Goal: Transaction & Acquisition: Subscribe to service/newsletter

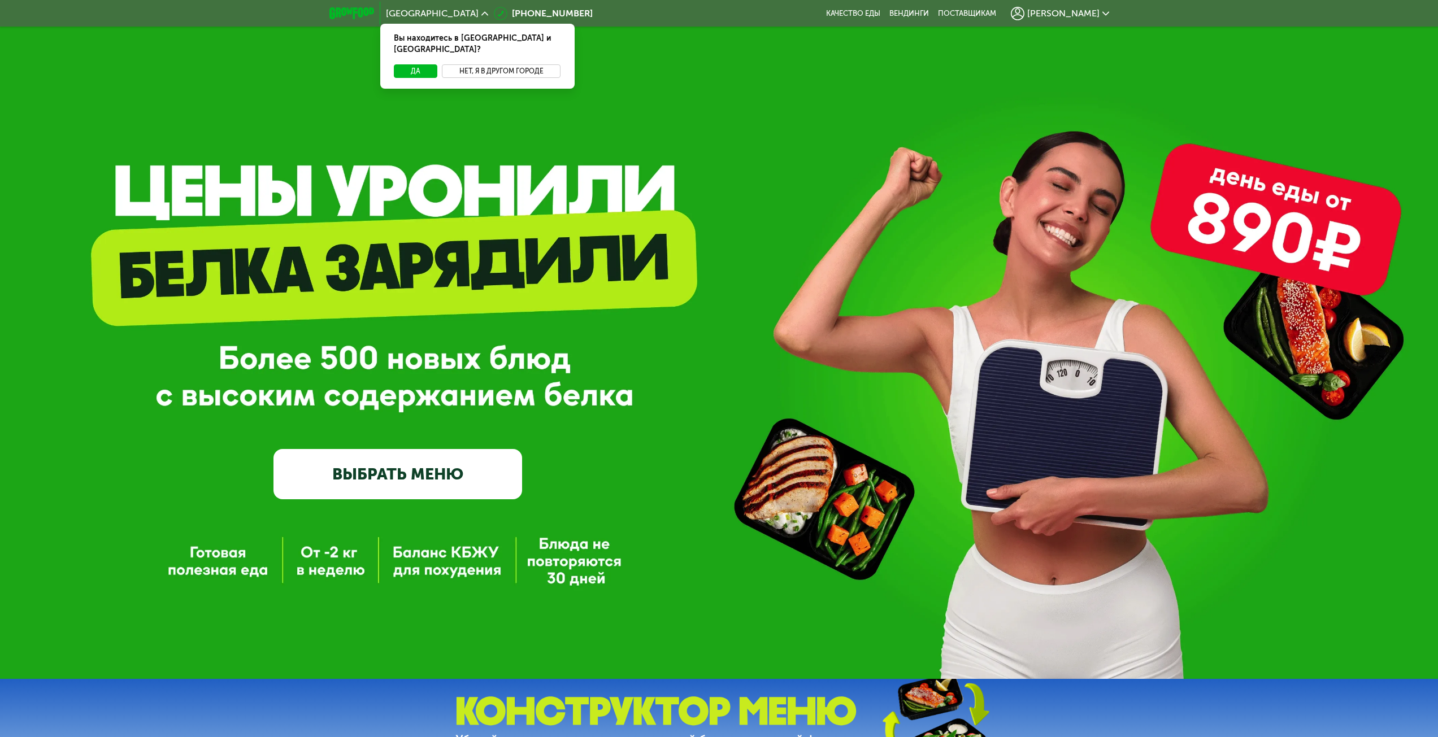
click at [467, 64] on button "Нет, я в другом городе" at bounding box center [501, 71] width 119 height 14
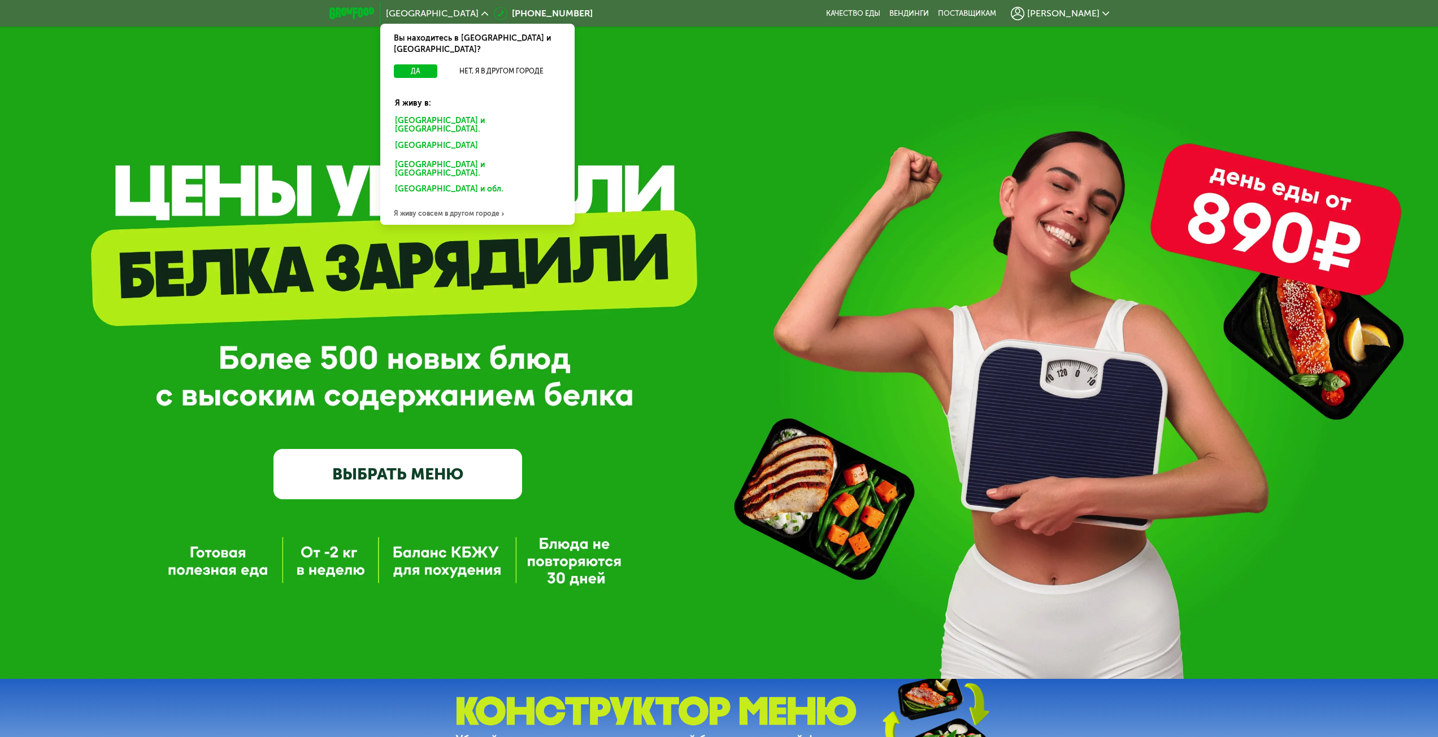
click at [464, 138] on div "Санкт-Петербурге и обл." at bounding box center [475, 147] width 176 height 18
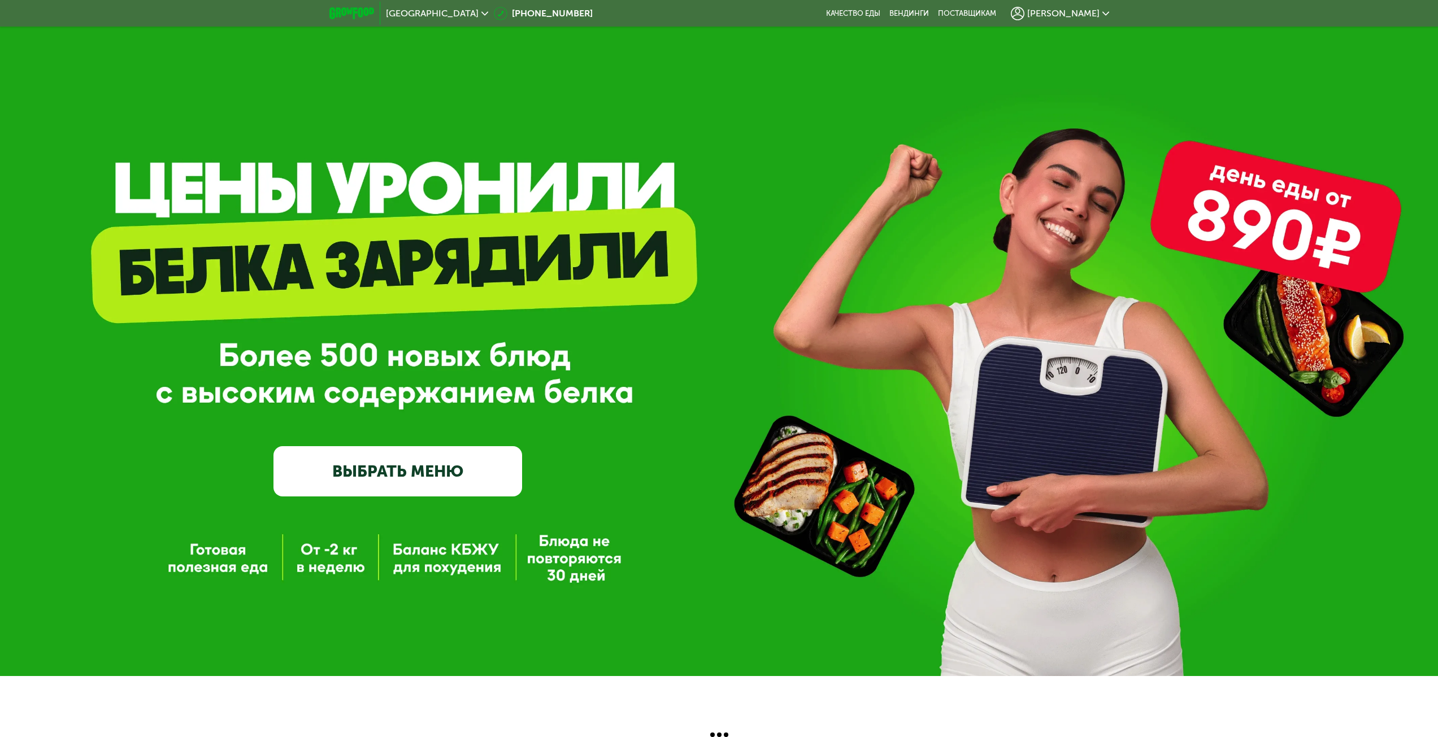
scroll to position [7, 0]
click at [475, 467] on link "ВЫБРАТЬ МЕНЮ" at bounding box center [397, 471] width 249 height 50
click at [428, 471] on link "ВЫБРАТЬ МЕНЮ" at bounding box center [397, 471] width 249 height 50
click at [1077, 10] on span "[PERSON_NAME]" at bounding box center [1063, 13] width 72 height 9
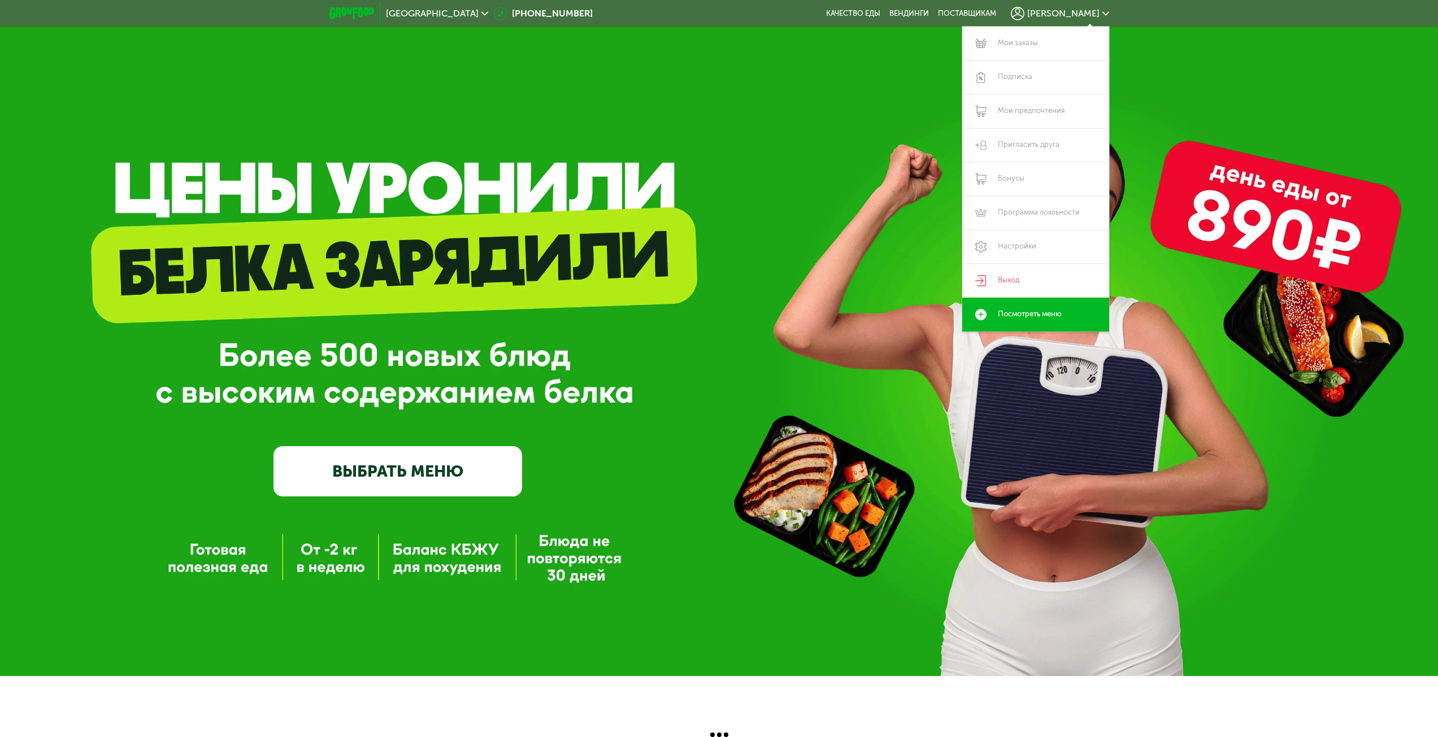
click at [392, 459] on link "ВЫБРАТЬ МЕНЮ" at bounding box center [397, 471] width 249 height 50
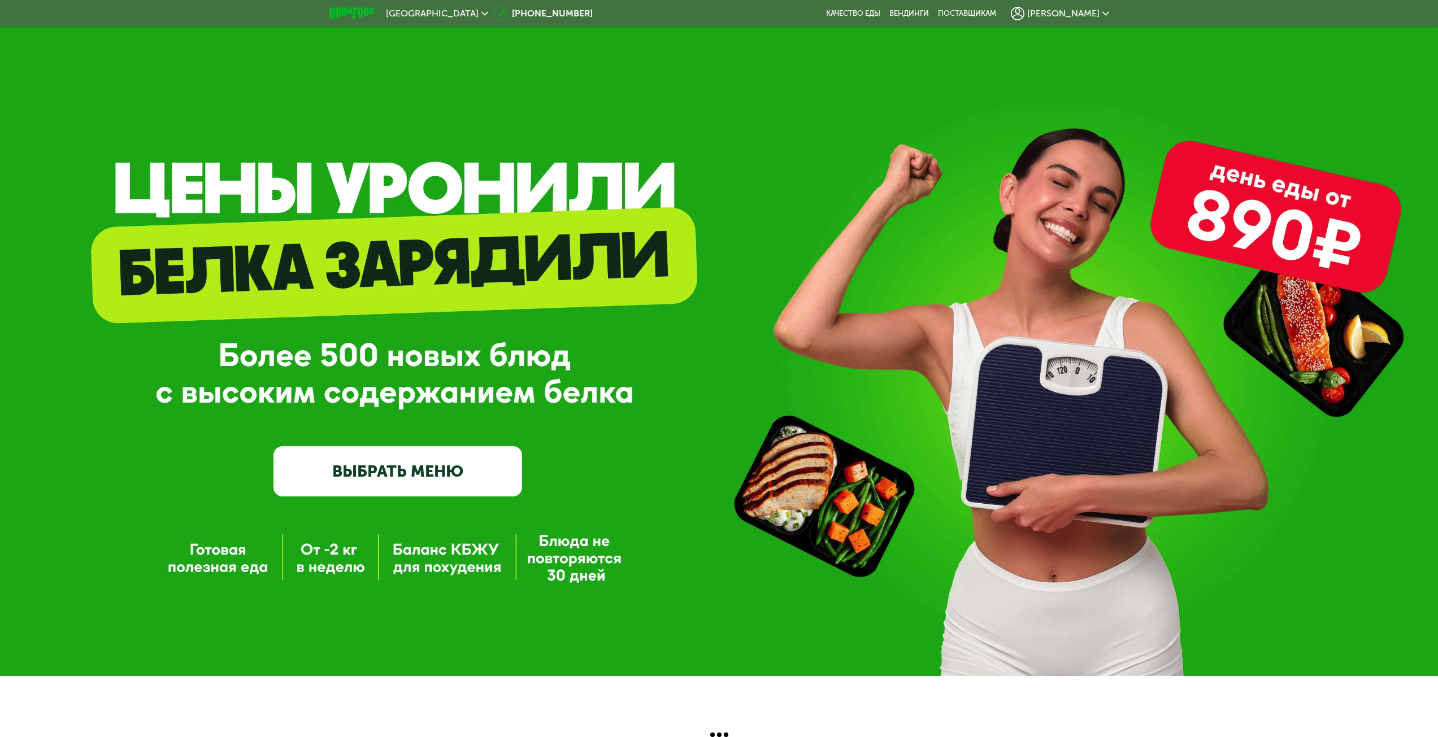
click at [403, 471] on link "ВЫБРАТЬ МЕНЮ" at bounding box center [397, 471] width 249 height 50
click at [429, 462] on link "ВЫБРАТЬ МЕНЮ" at bounding box center [397, 471] width 249 height 50
click at [467, 471] on link "ВЫБРАТЬ МЕНЮ" at bounding box center [397, 471] width 249 height 50
click at [438, 263] on div "GrowFood — доставка правильного питания ВЫБРАТЬ МЕНЮ" at bounding box center [397, 362] width 249 height 270
click at [381, 458] on link "ВЫБРАТЬ МЕНЮ" at bounding box center [397, 471] width 249 height 50
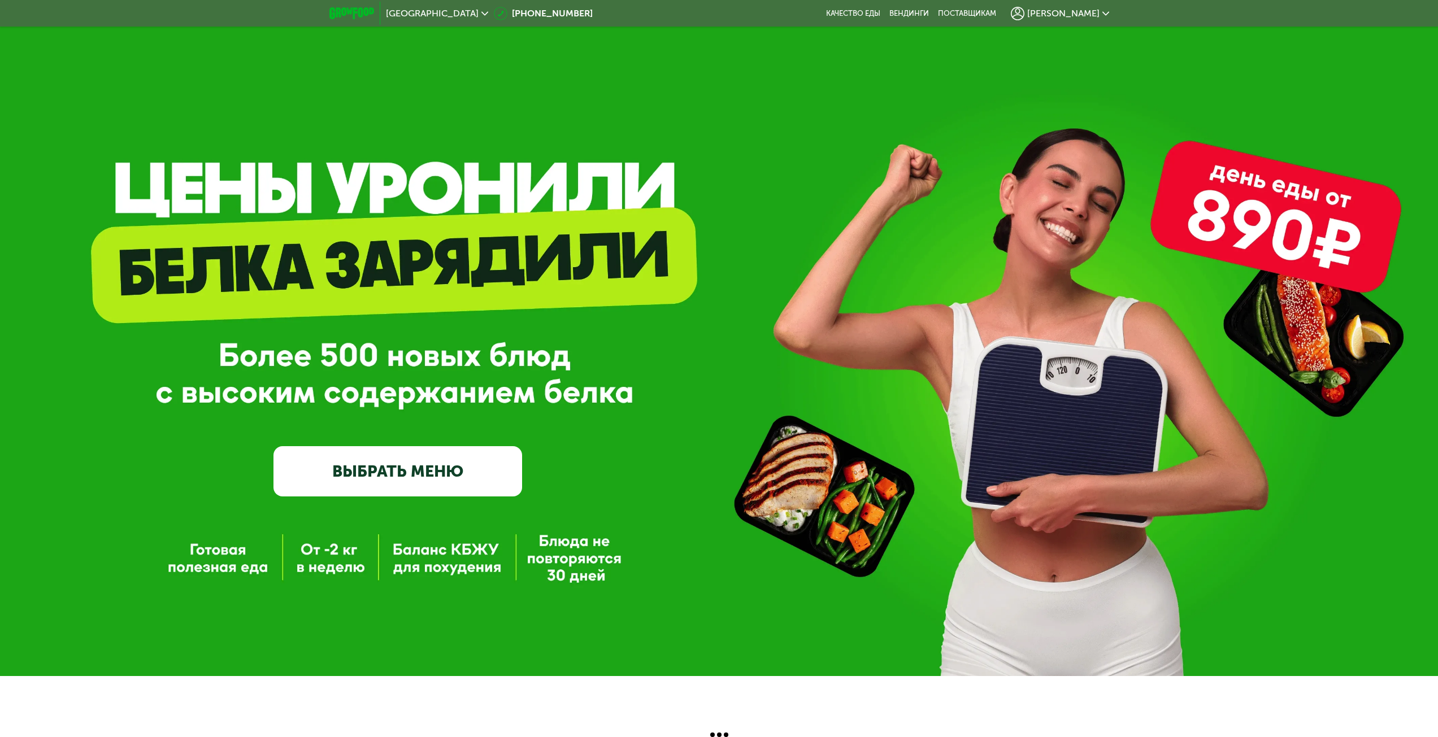
click at [357, 7] on img at bounding box center [351, 13] width 45 height 12
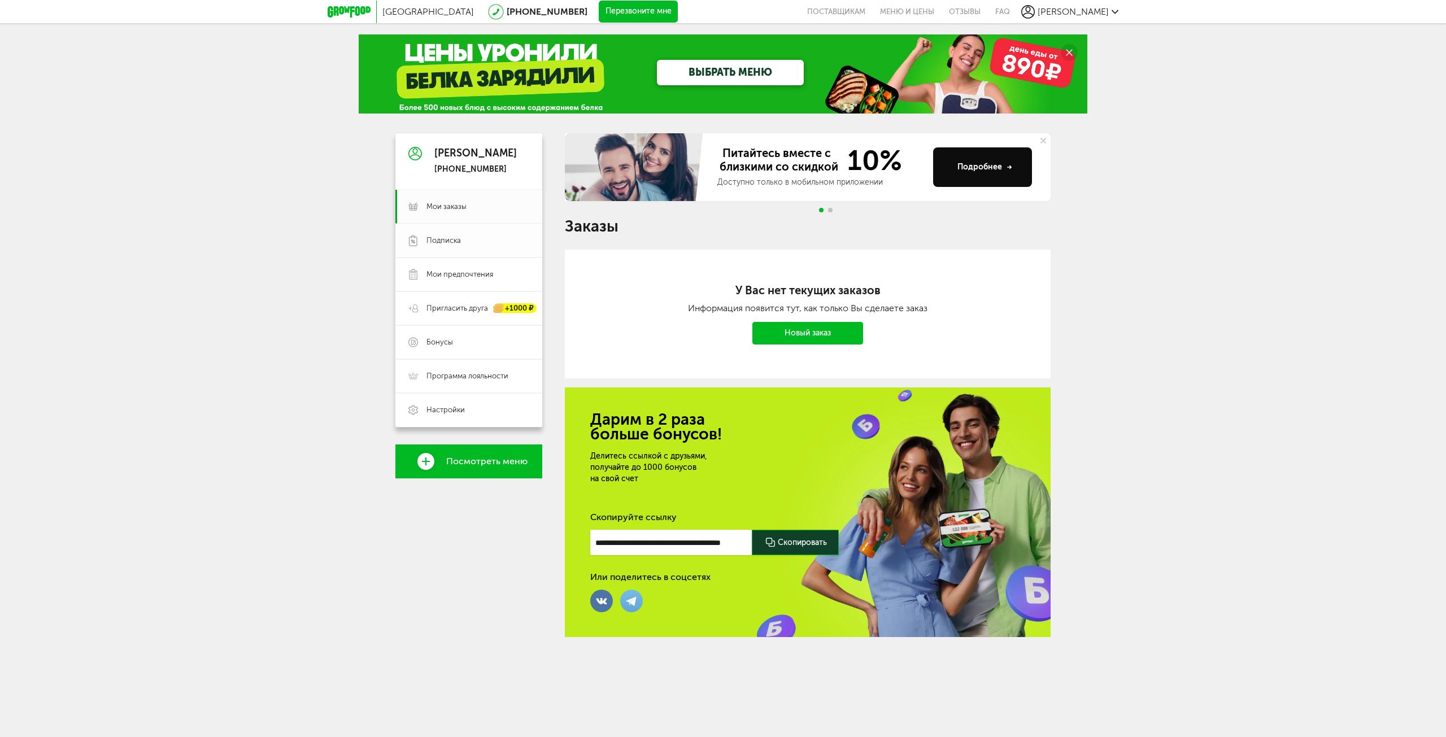
click at [457, 239] on span "Подписка" at bounding box center [444, 241] width 34 height 10
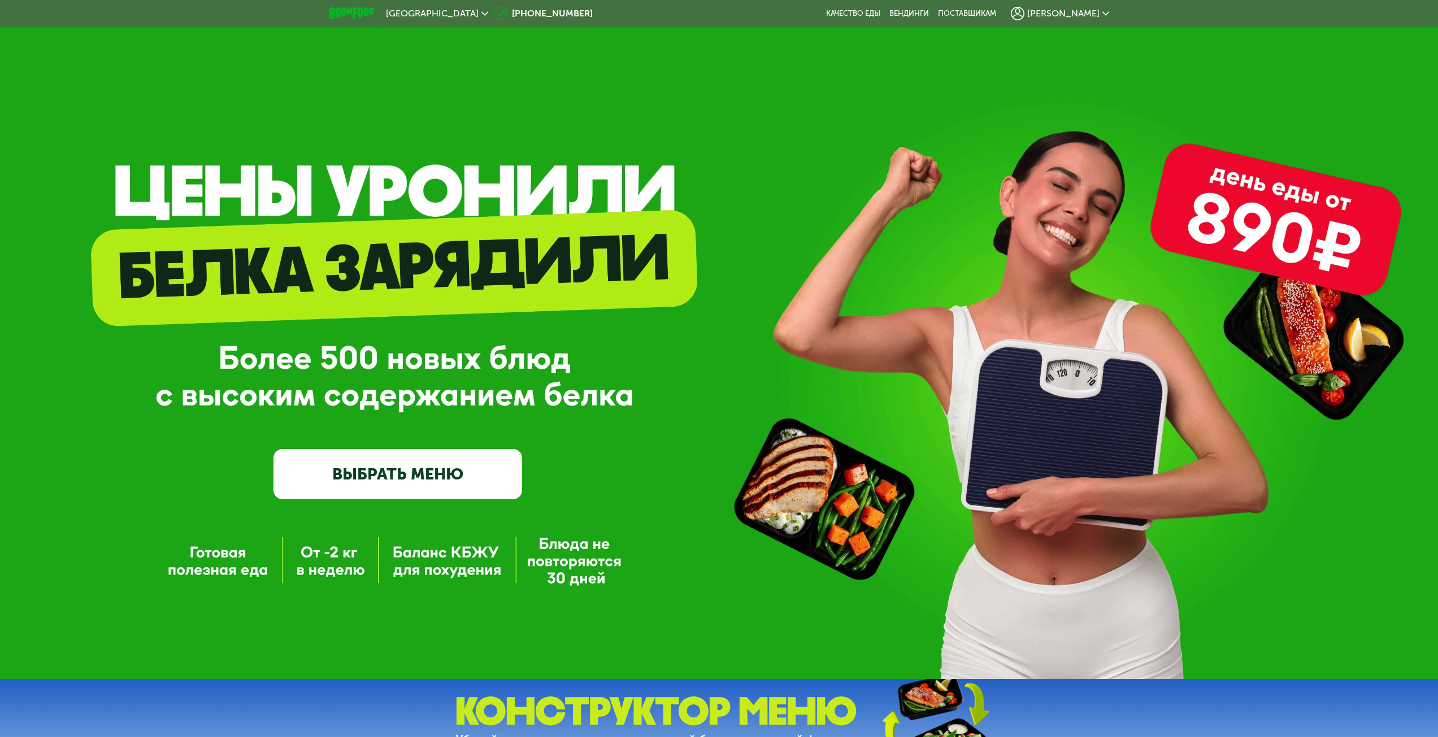
click at [427, 483] on link "ВЫБРАТЬ МЕНЮ" at bounding box center [397, 474] width 249 height 50
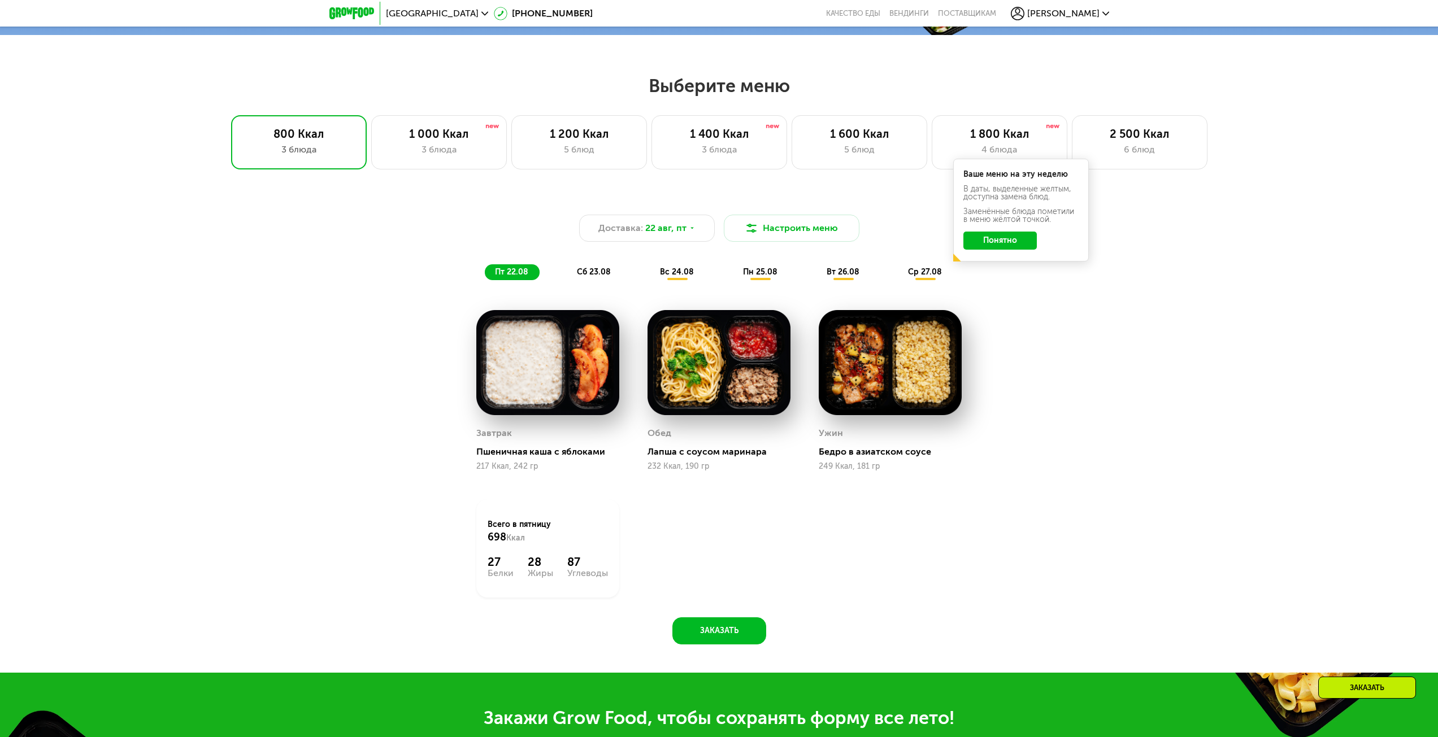
scroll to position [724, 0]
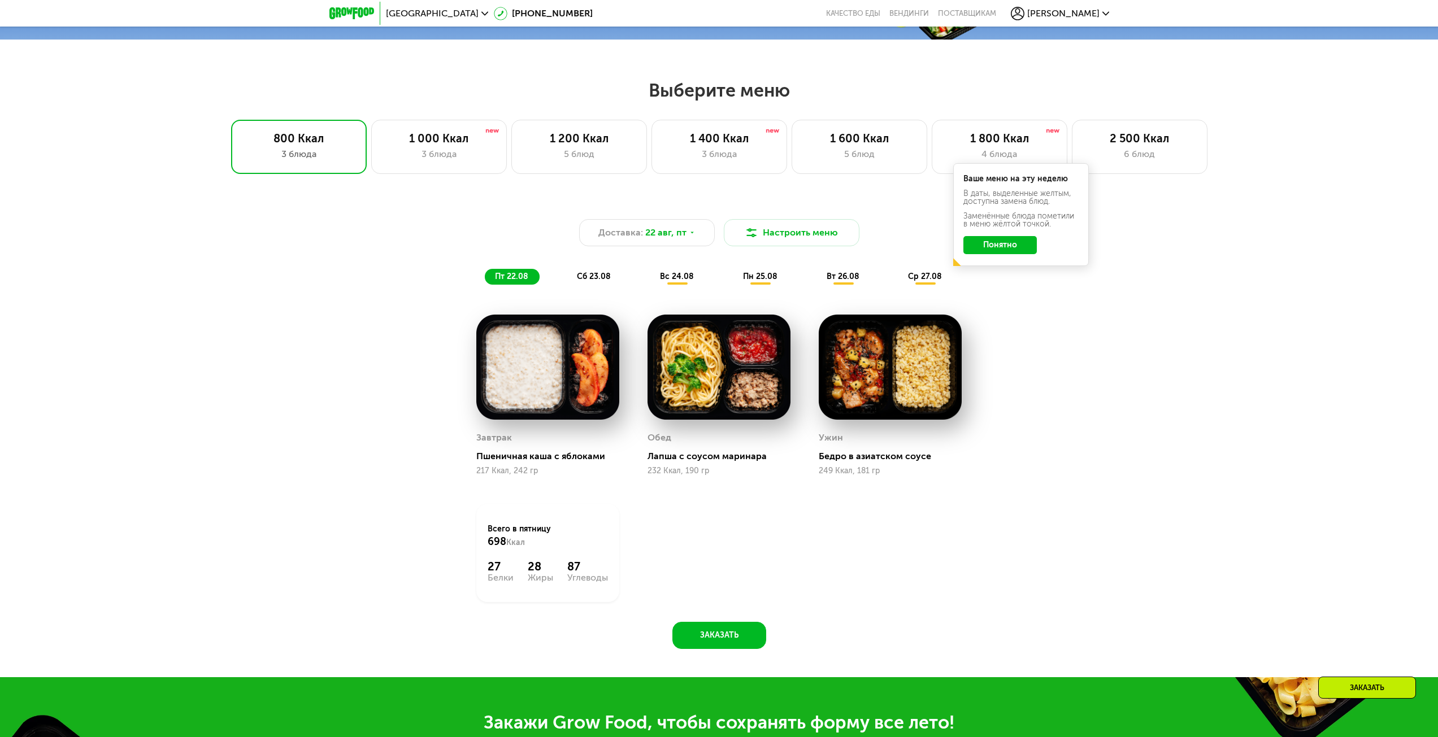
click at [1017, 247] on button "Понятно" at bounding box center [999, 245] width 73 height 18
click at [908, 144] on div "1 600 Ккал" at bounding box center [859, 139] width 112 height 14
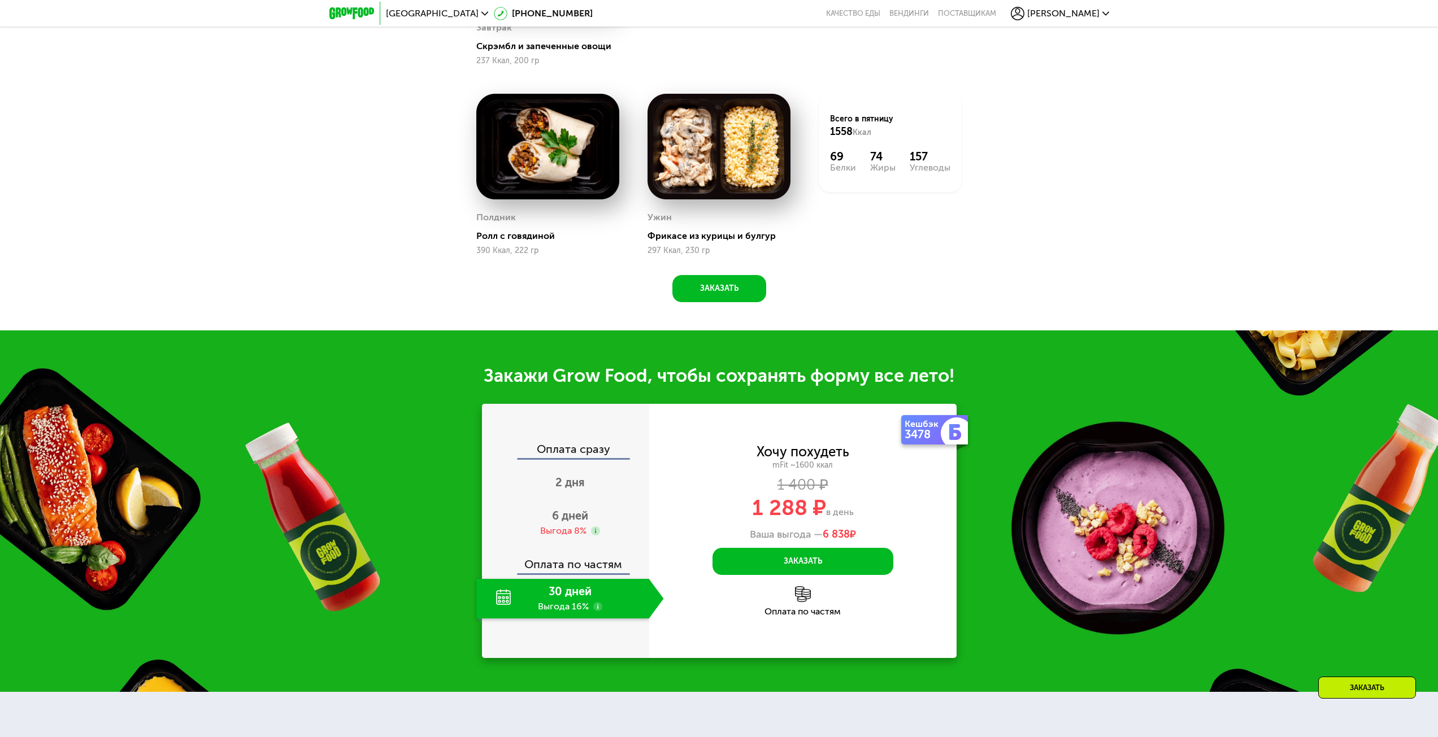
scroll to position [1176, 0]
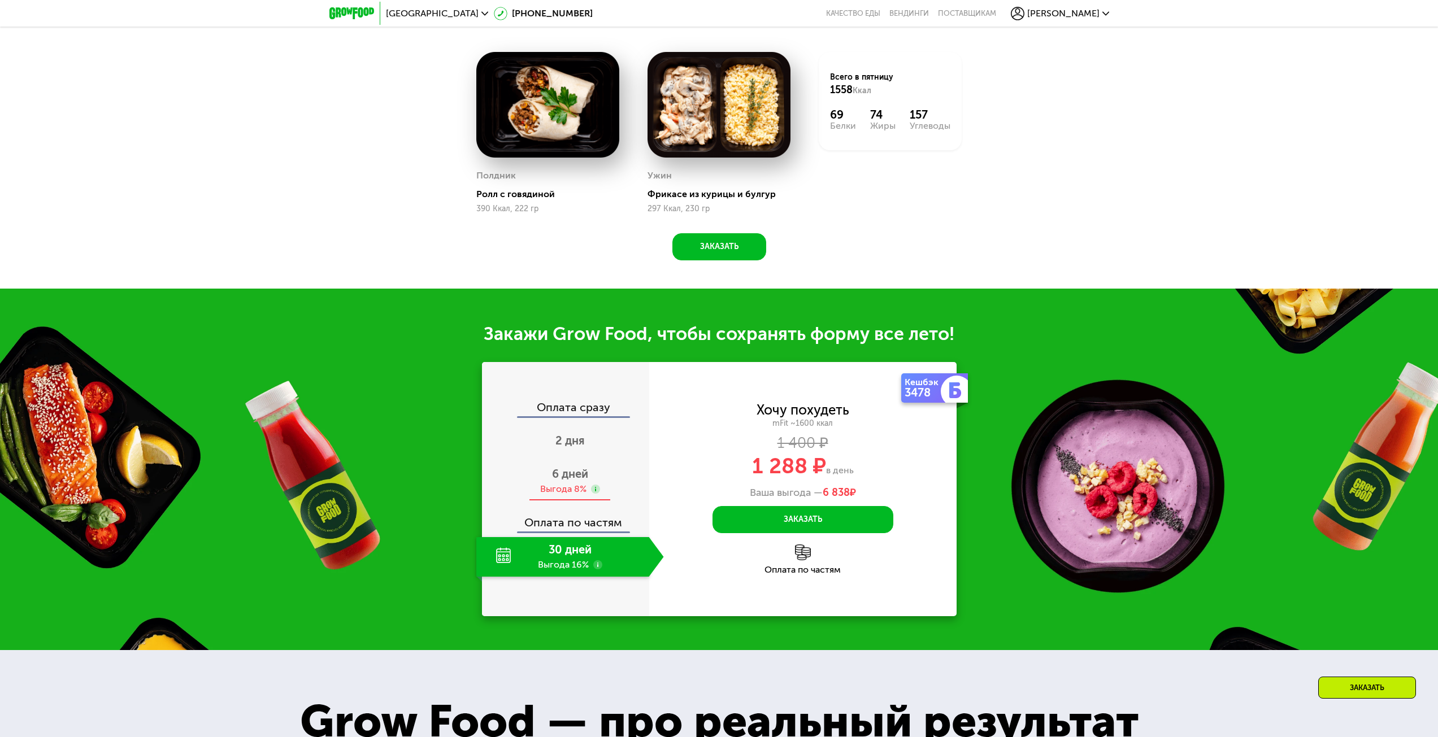
click at [573, 481] on span "6 дней" at bounding box center [570, 474] width 36 height 14
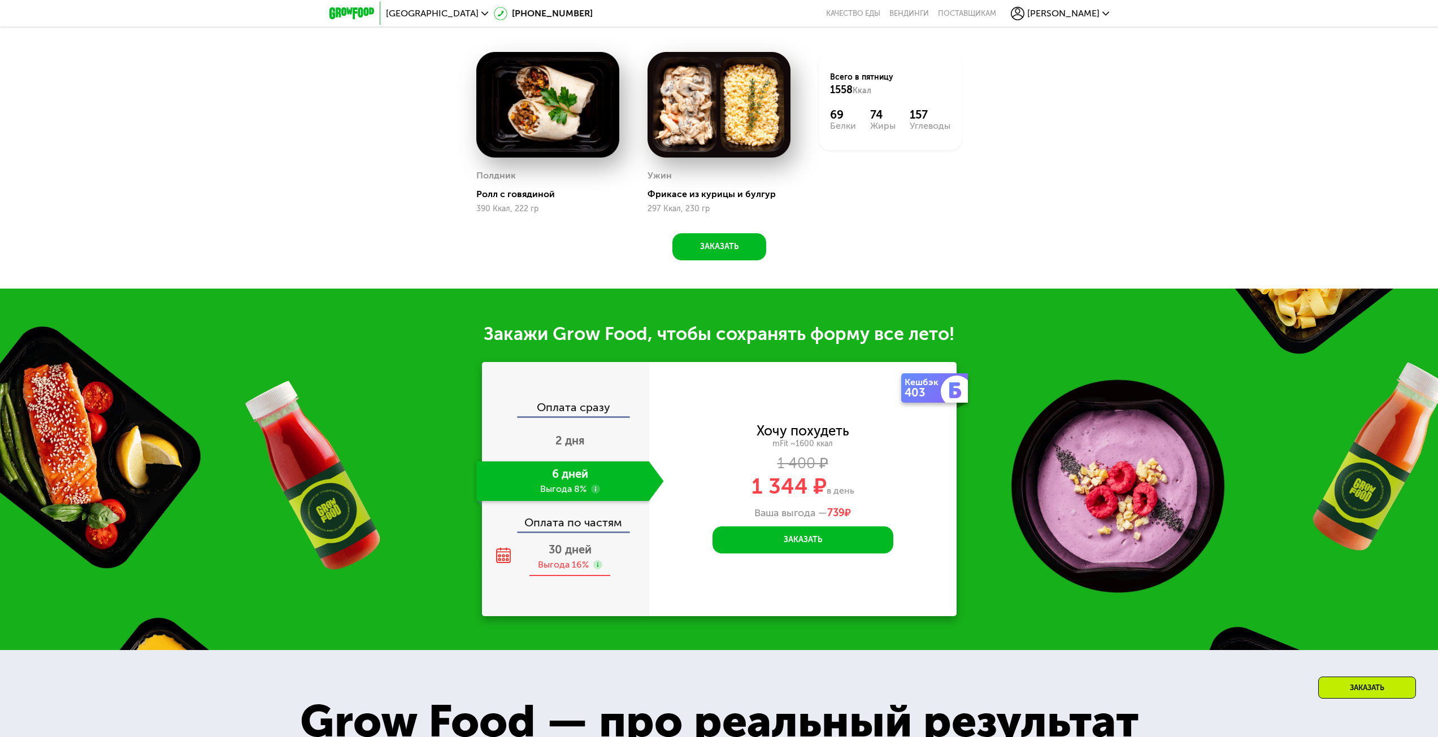
click at [585, 550] on span "30 дней" at bounding box center [570, 550] width 43 height 14
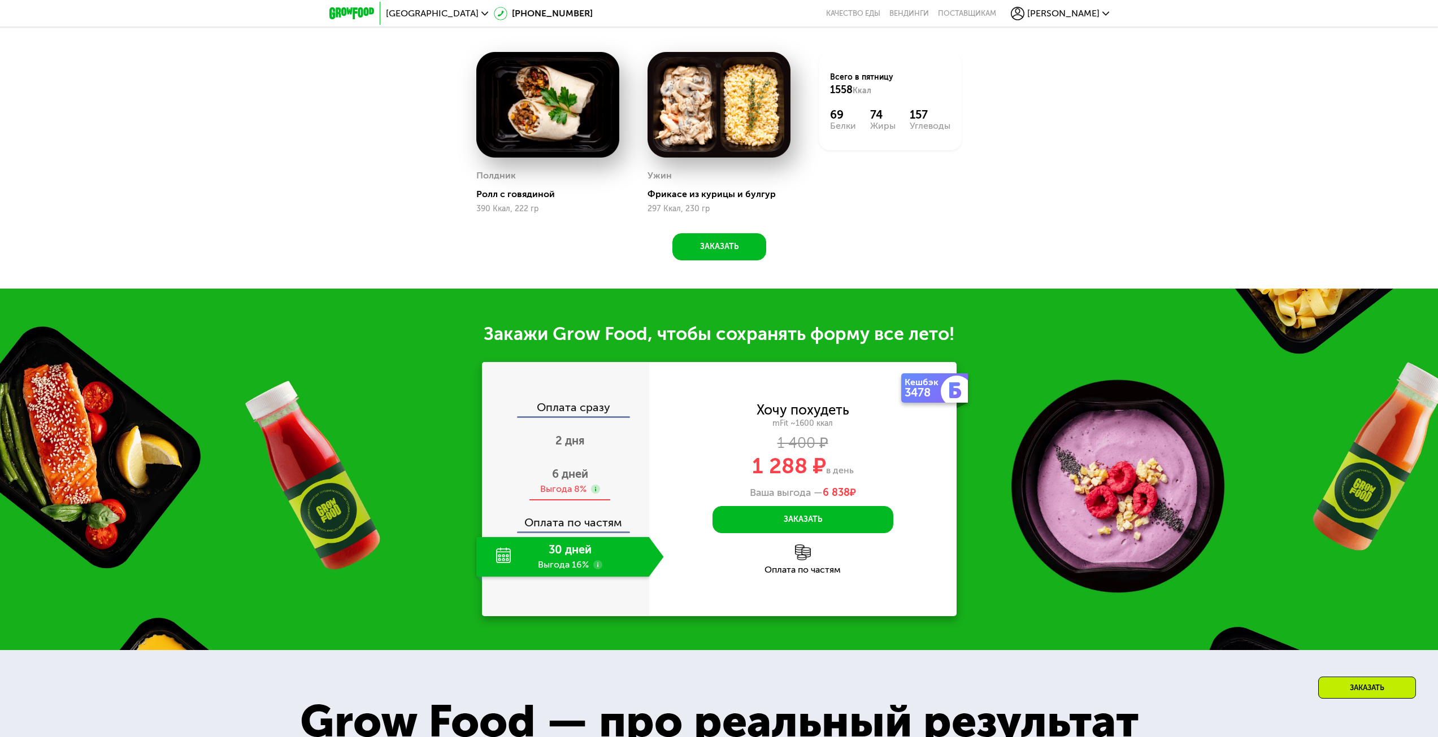
click at [586, 481] on span "6 дней" at bounding box center [570, 474] width 36 height 14
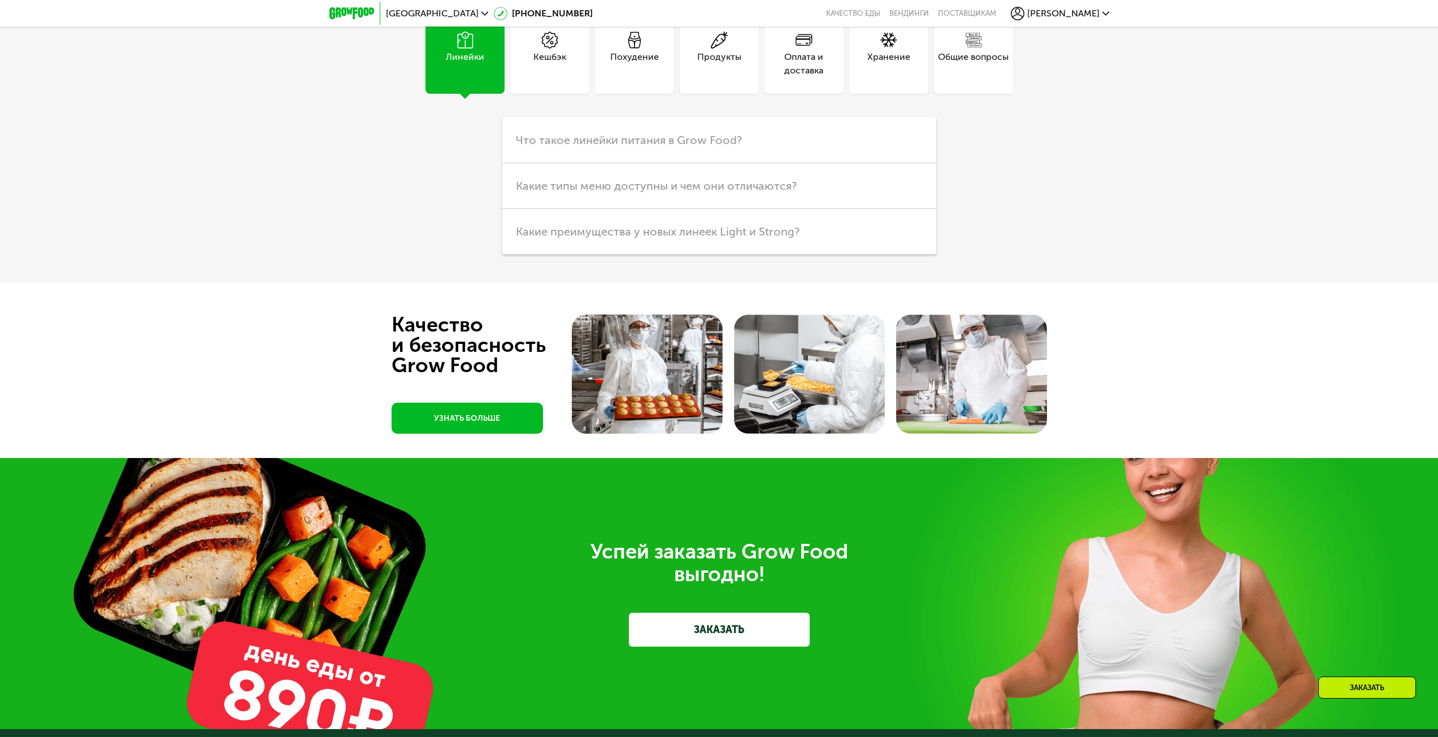
drag, startPoint x: 1118, startPoint y: 349, endPoint x: 1125, endPoint y: 294, distance: 55.2
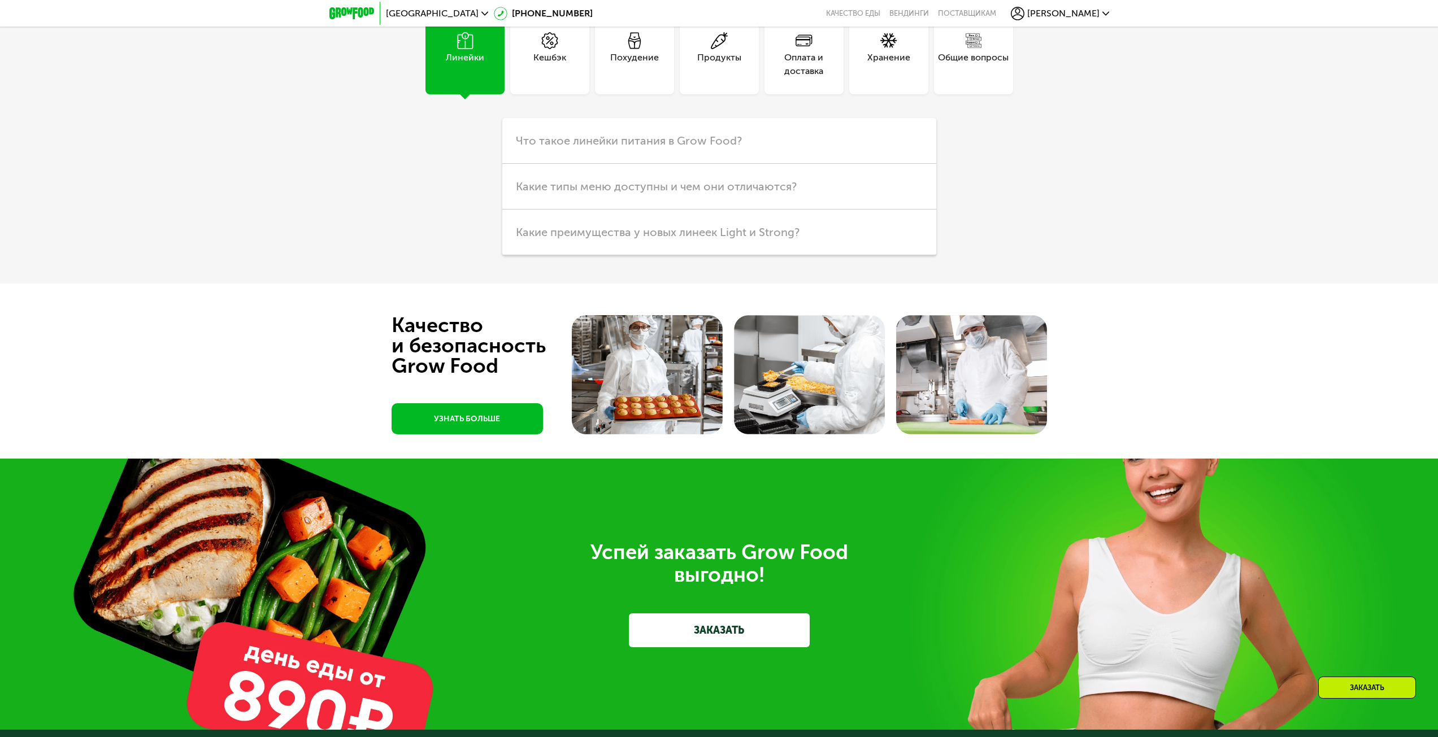
scroll to position [3741, 0]
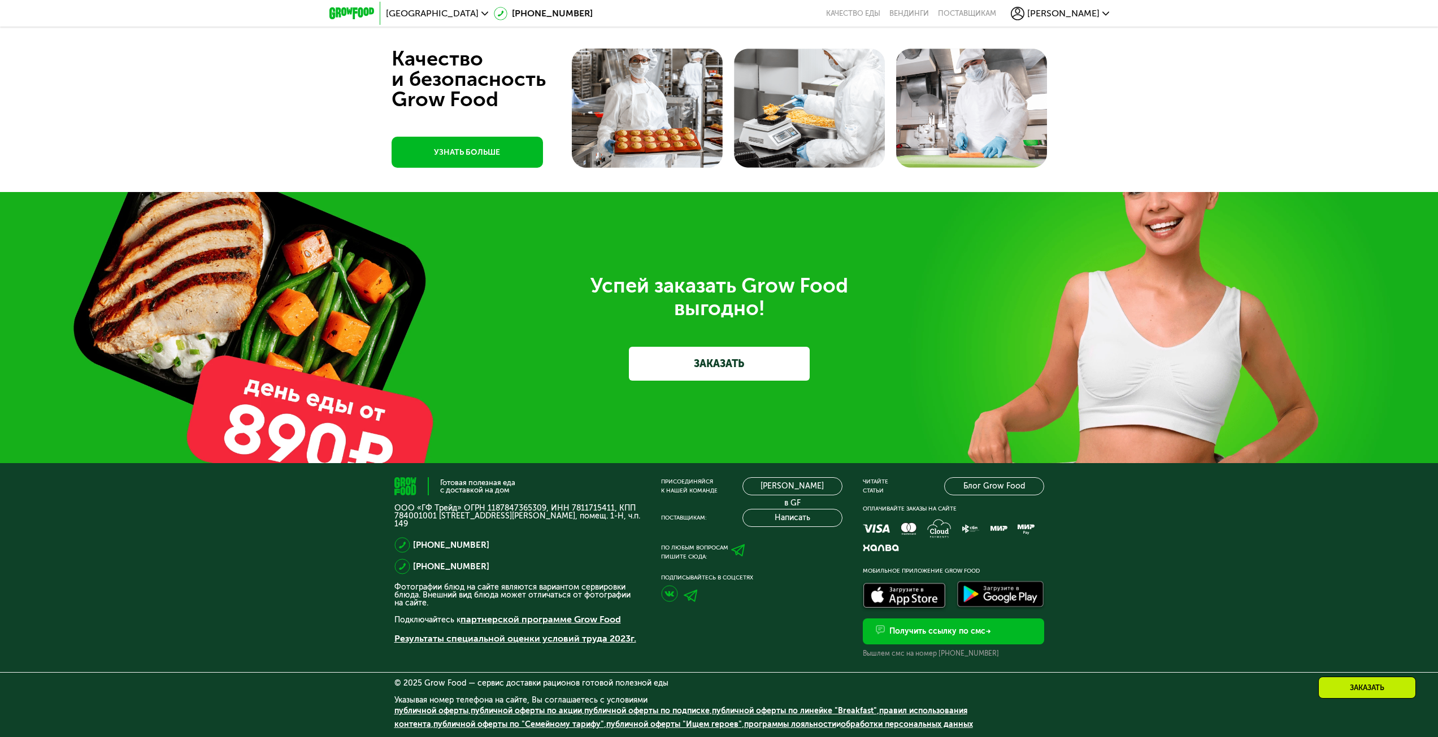
drag, startPoint x: 1161, startPoint y: 398, endPoint x: 1121, endPoint y: 479, distance: 90.5
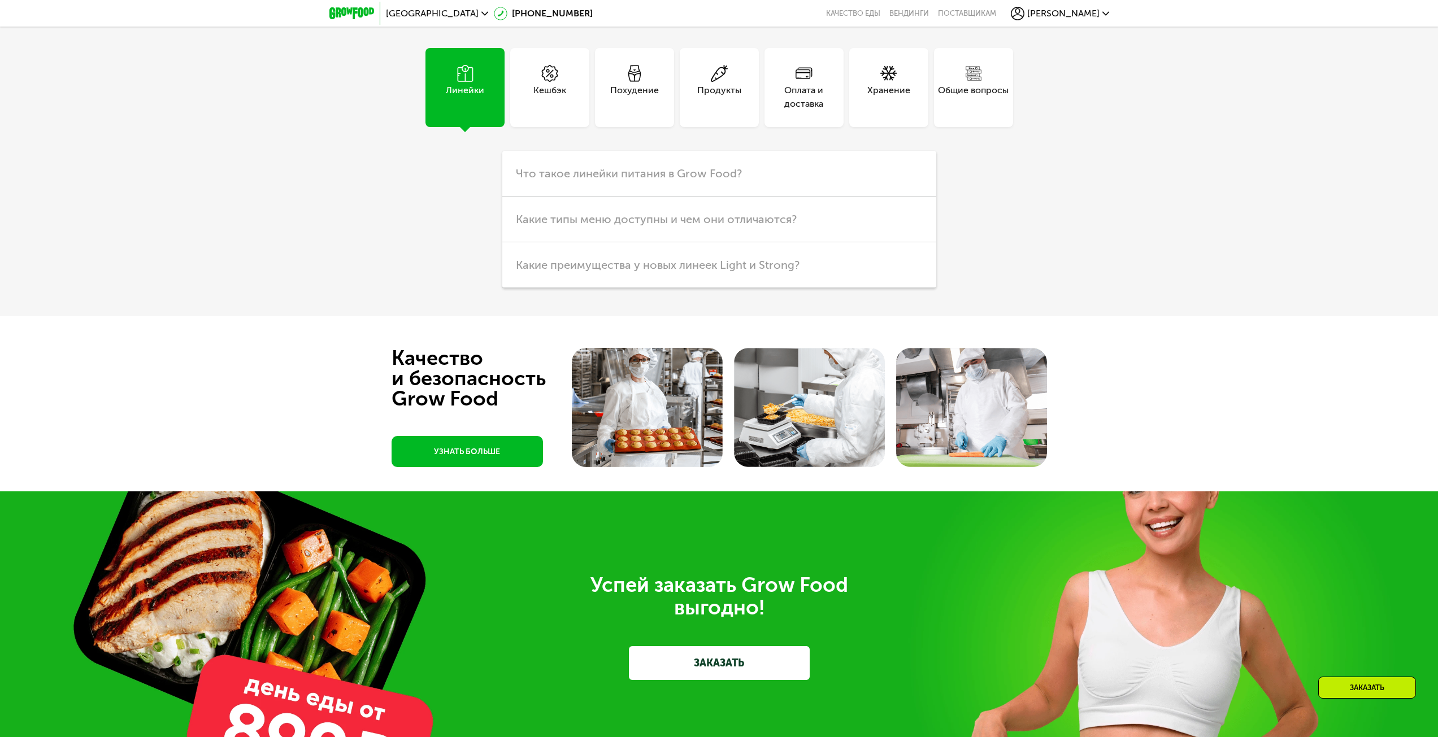
scroll to position [0, 0]
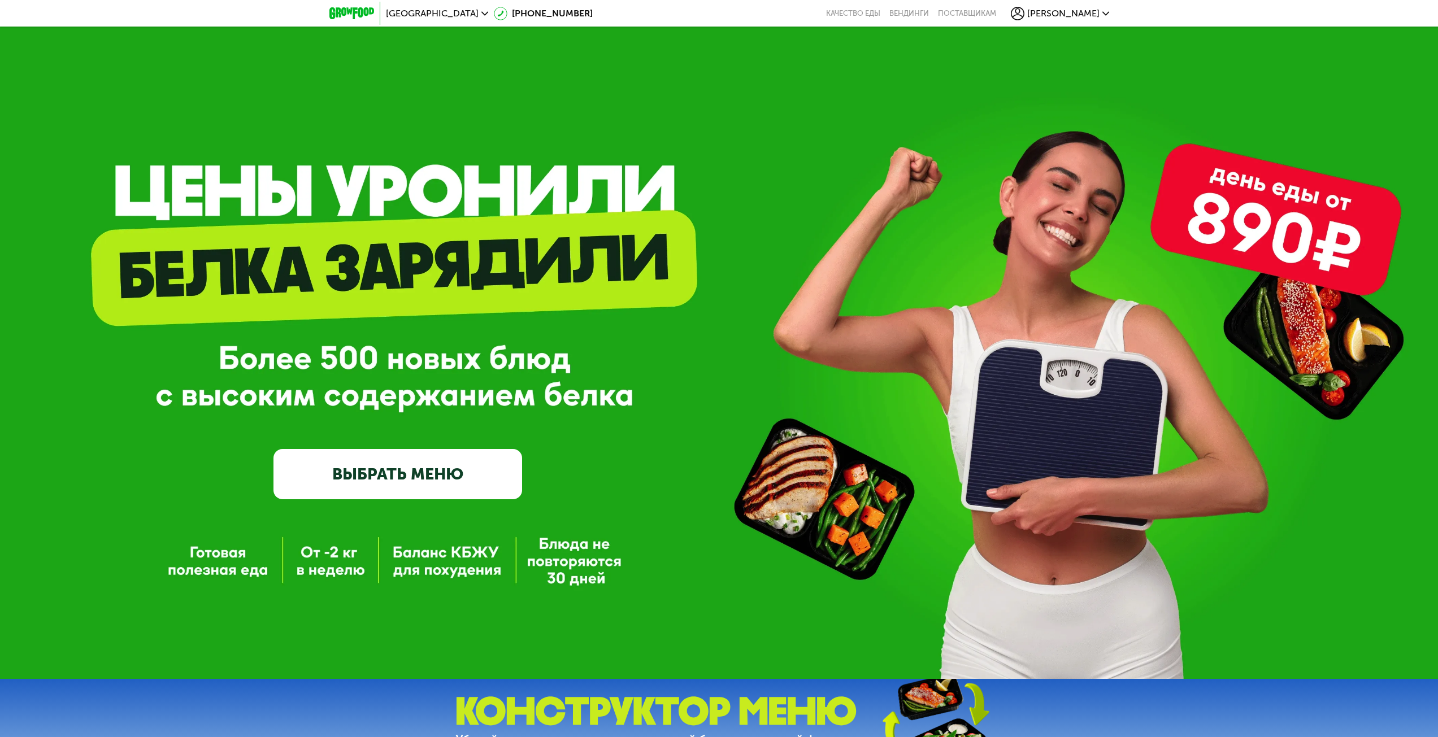
drag, startPoint x: 1184, startPoint y: 592, endPoint x: 942, endPoint y: 186, distance: 472.1
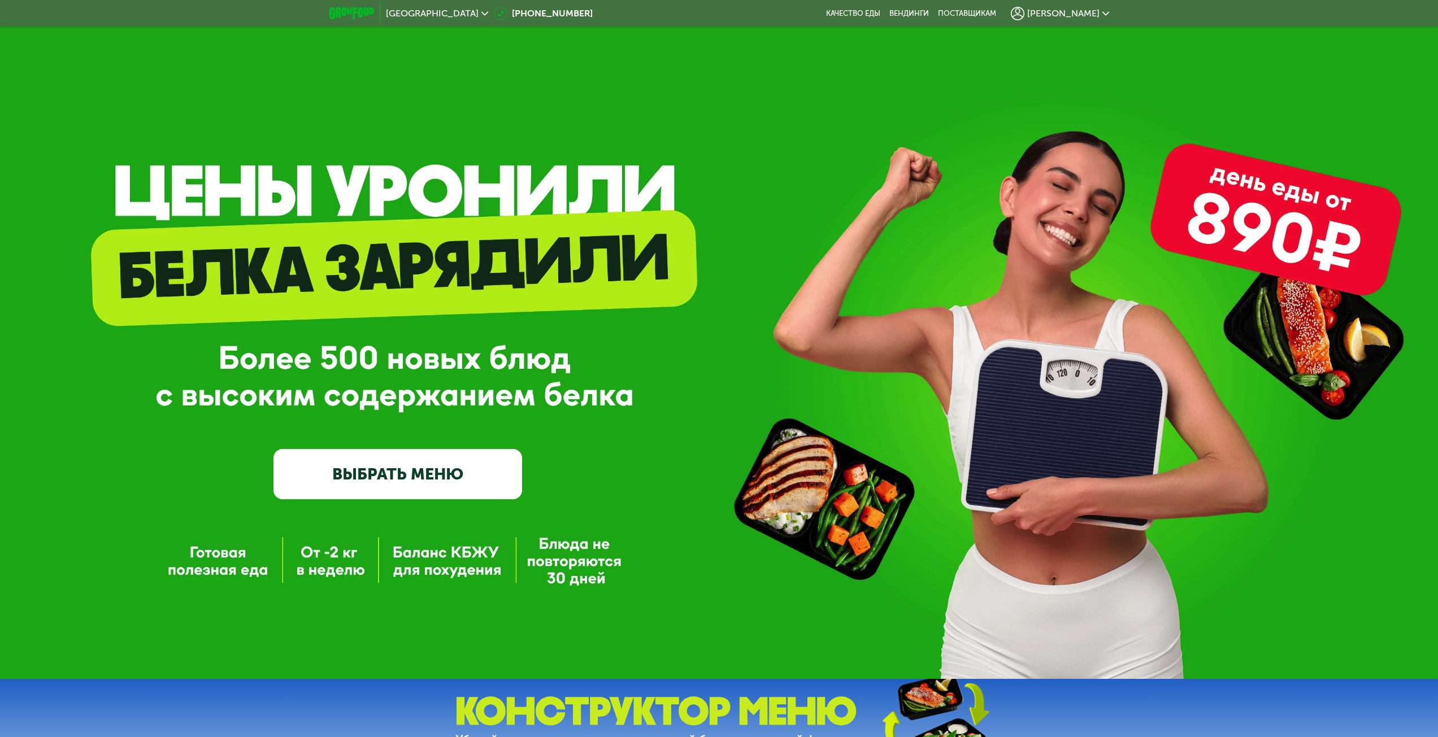
click at [481, 14] on use at bounding box center [484, 13] width 7 height 4
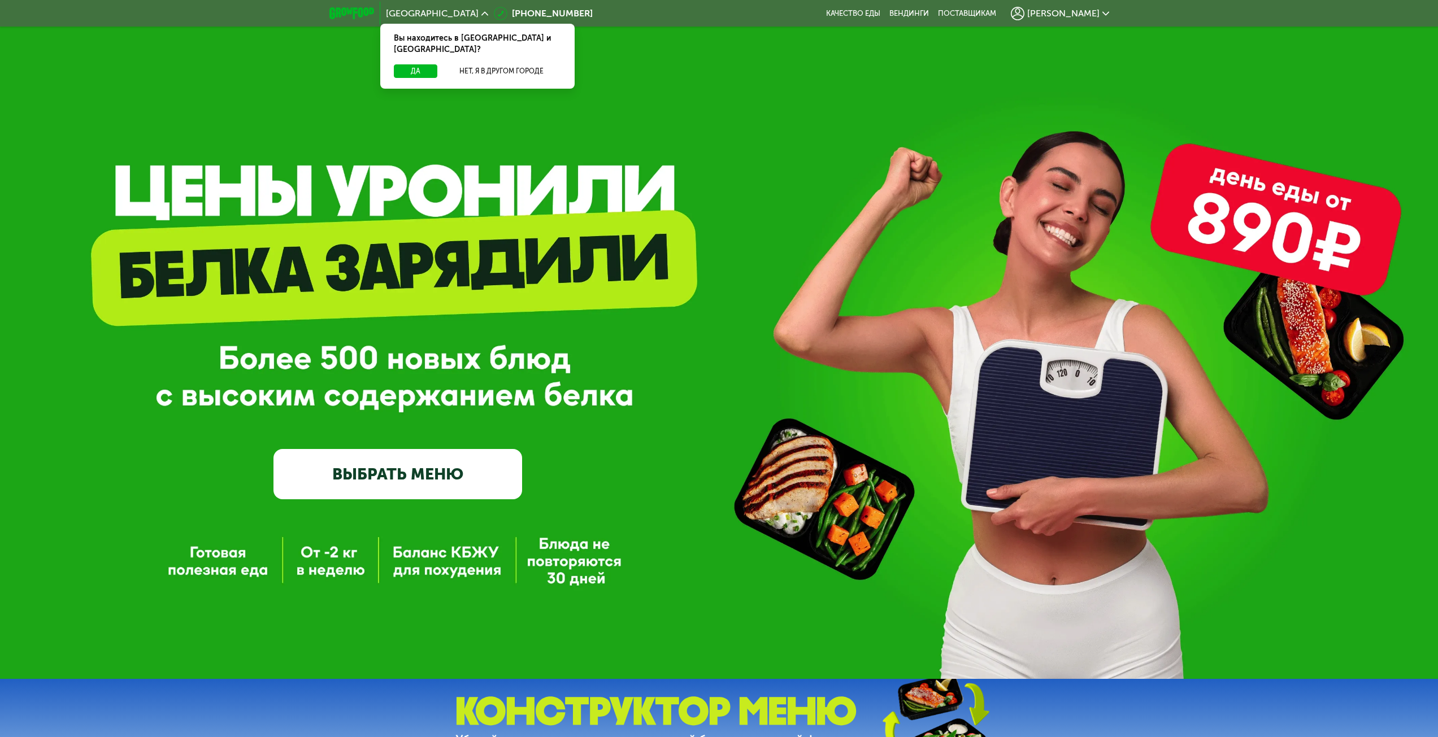
click at [763, 316] on div "GrowFood — доставка правильного питания ВЫБРАТЬ МЕНЮ" at bounding box center [719, 364] width 1438 height 270
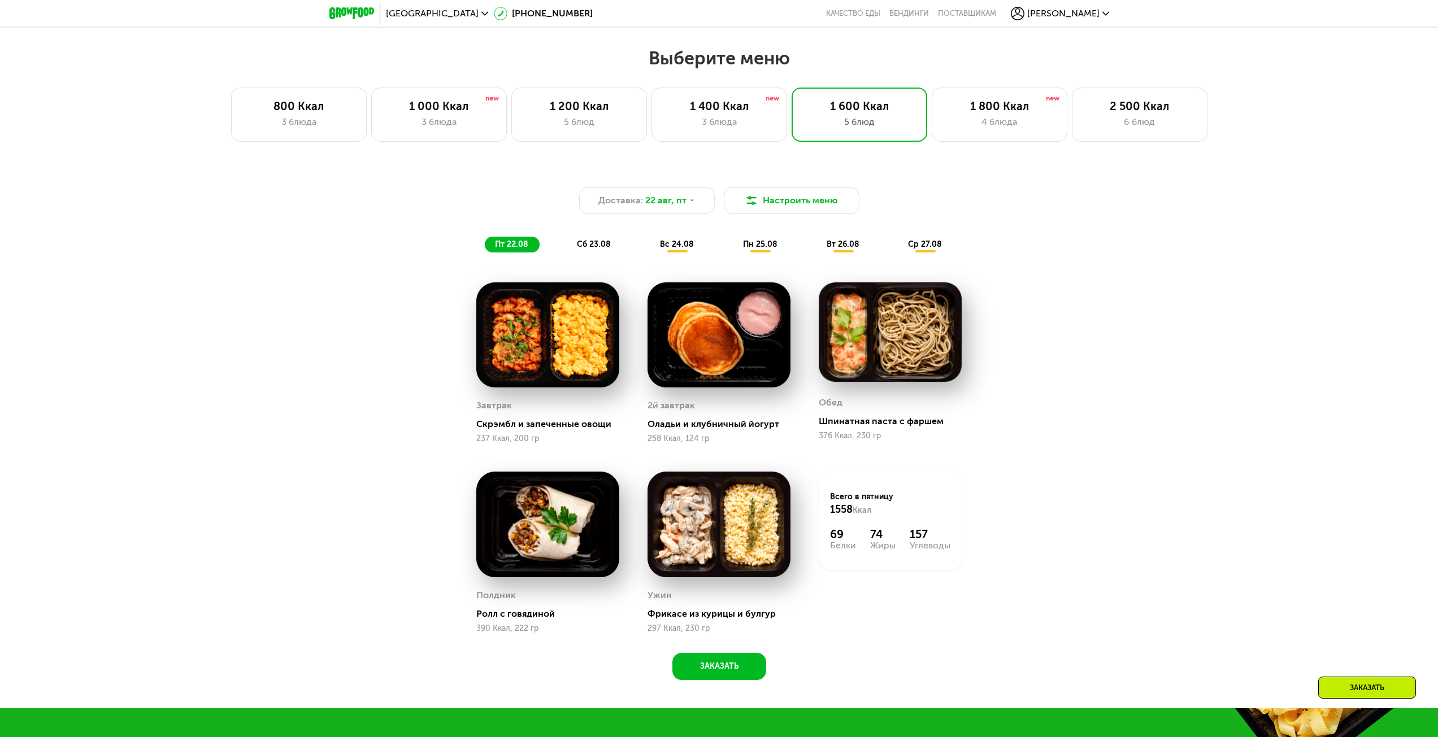
scroll to position [735, 0]
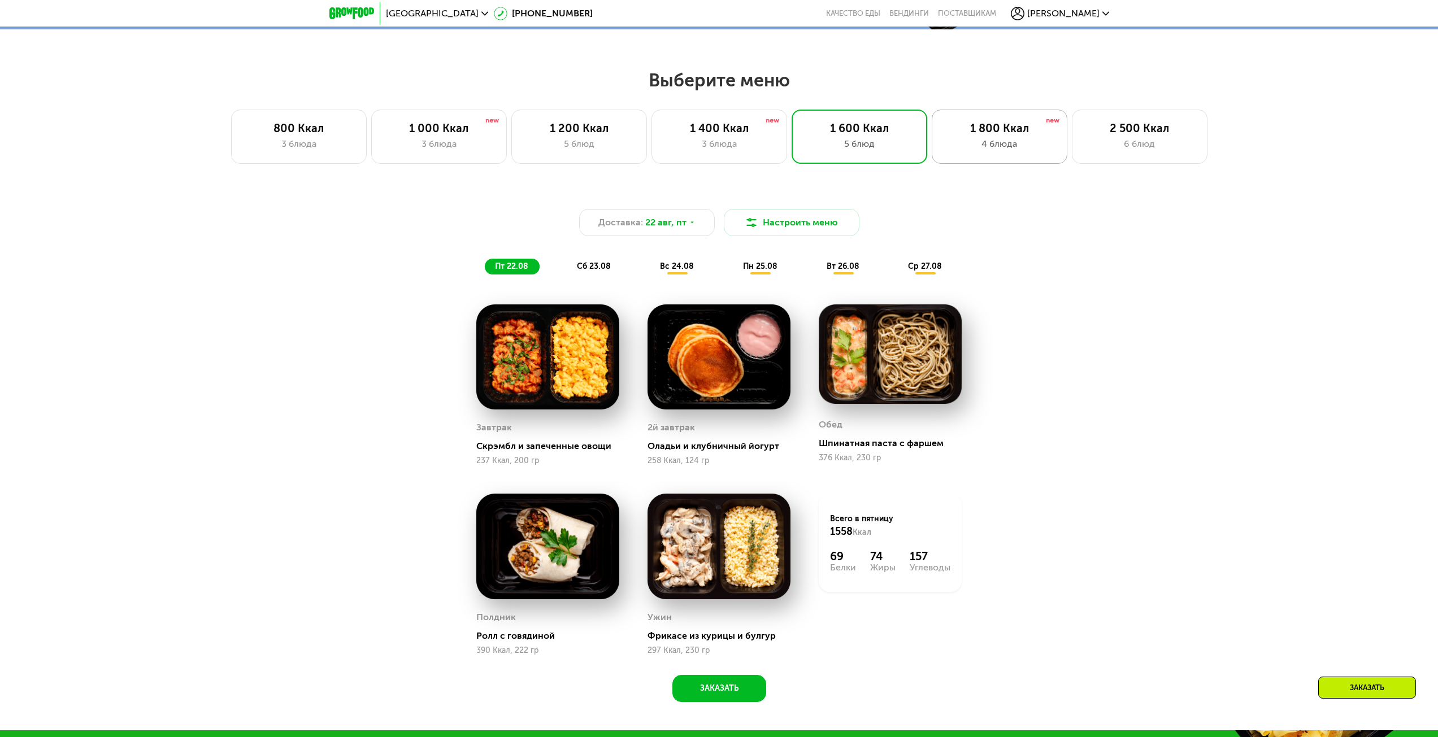
click at [995, 133] on div "1 800 Ккал" at bounding box center [1000, 128] width 112 height 14
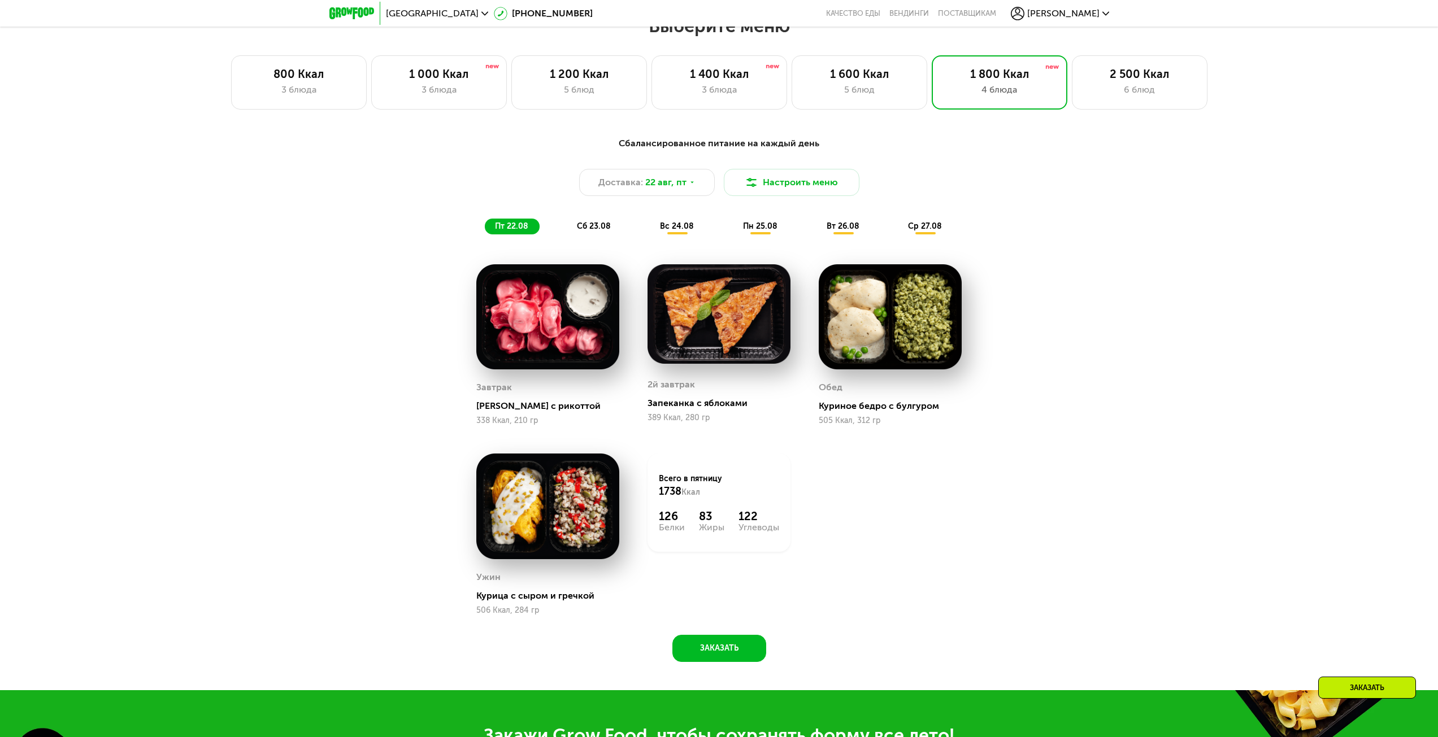
scroll to position [791, 0]
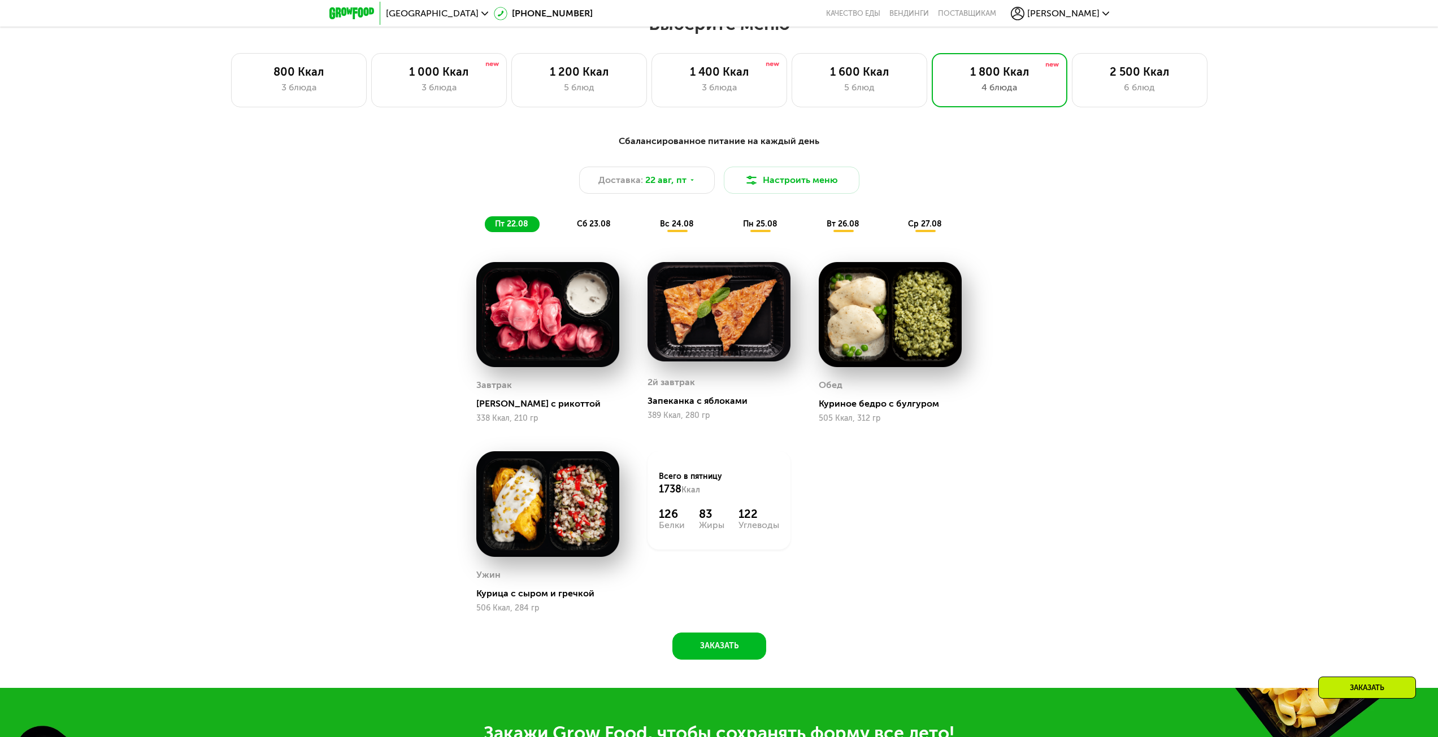
click at [593, 225] on span "сб 23.08" at bounding box center [594, 224] width 34 height 10
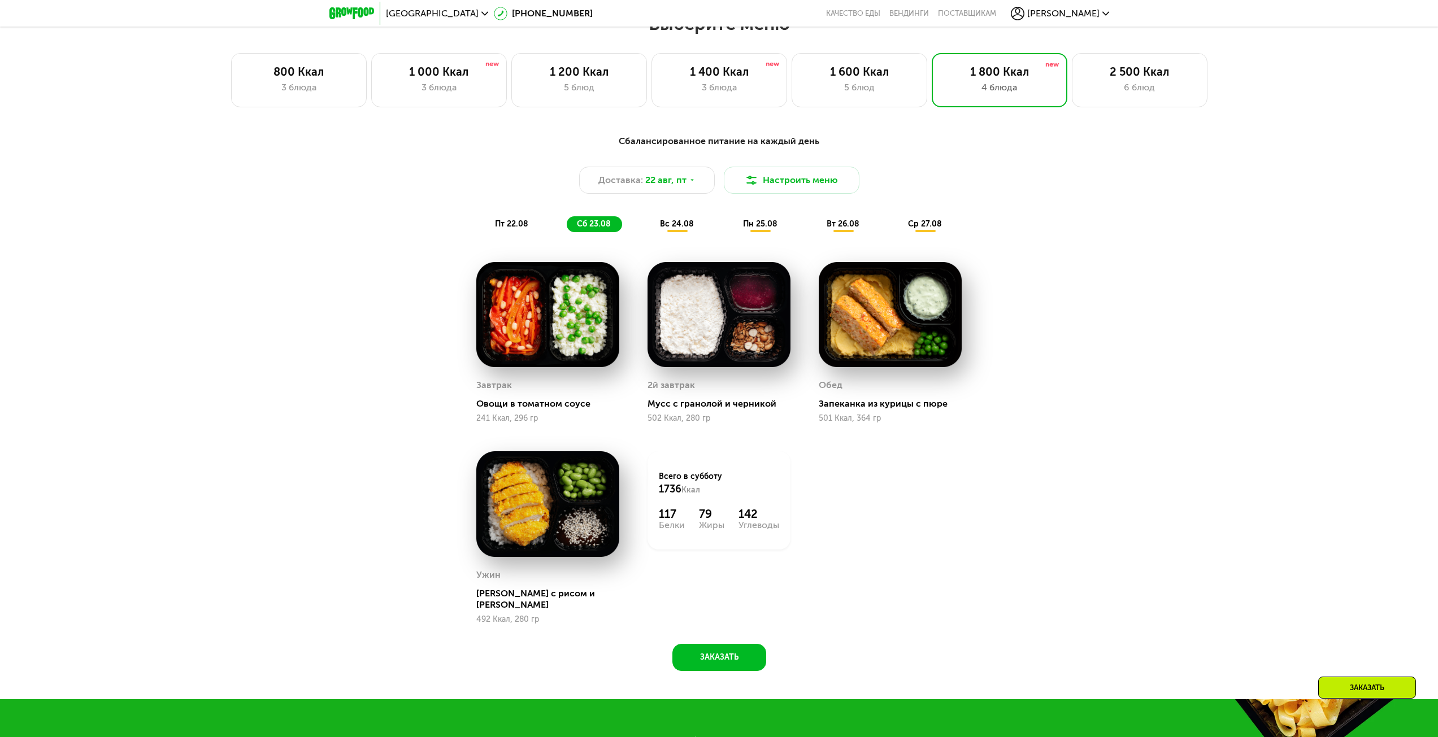
click at [733, 232] on div "вс 24.08" at bounding box center [761, 224] width 56 height 16
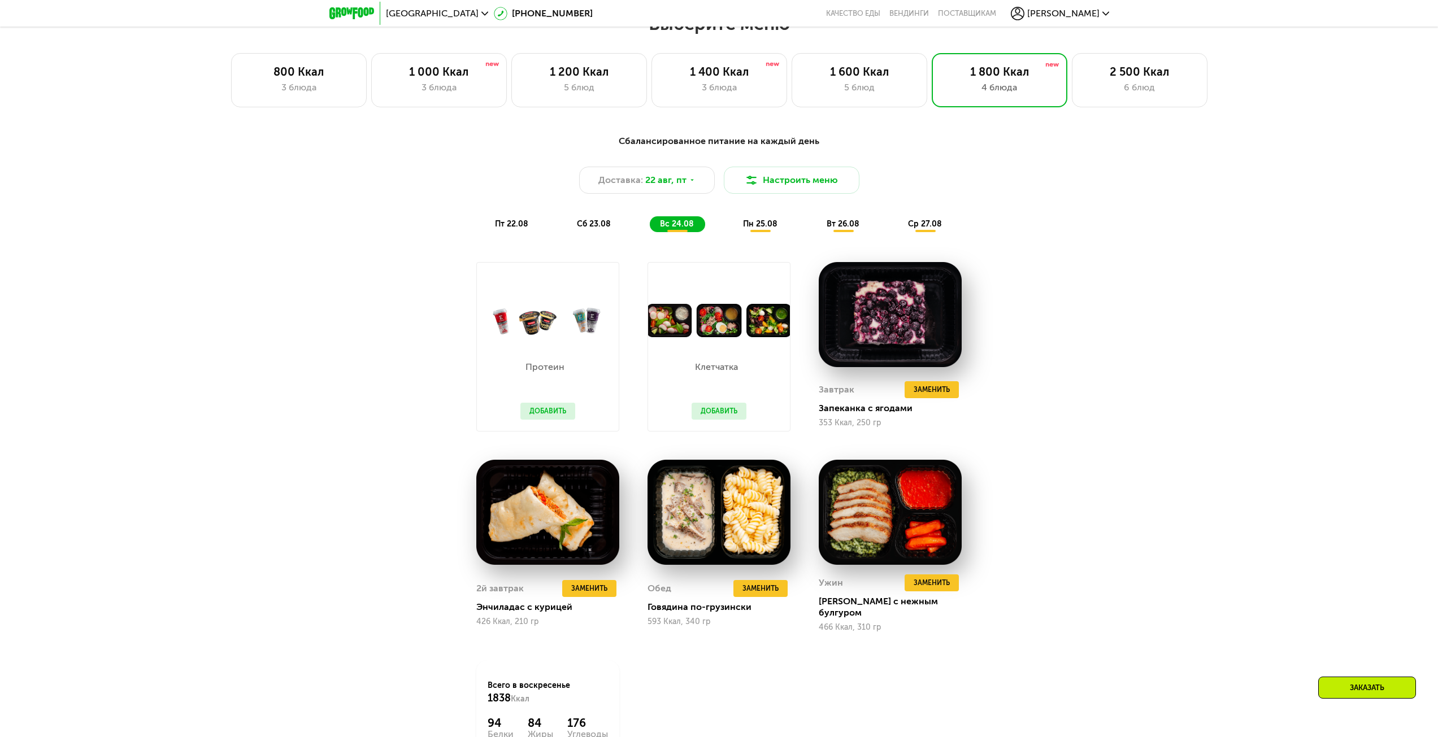
click at [526, 224] on span "пт 22.08" at bounding box center [511, 224] width 33 height 10
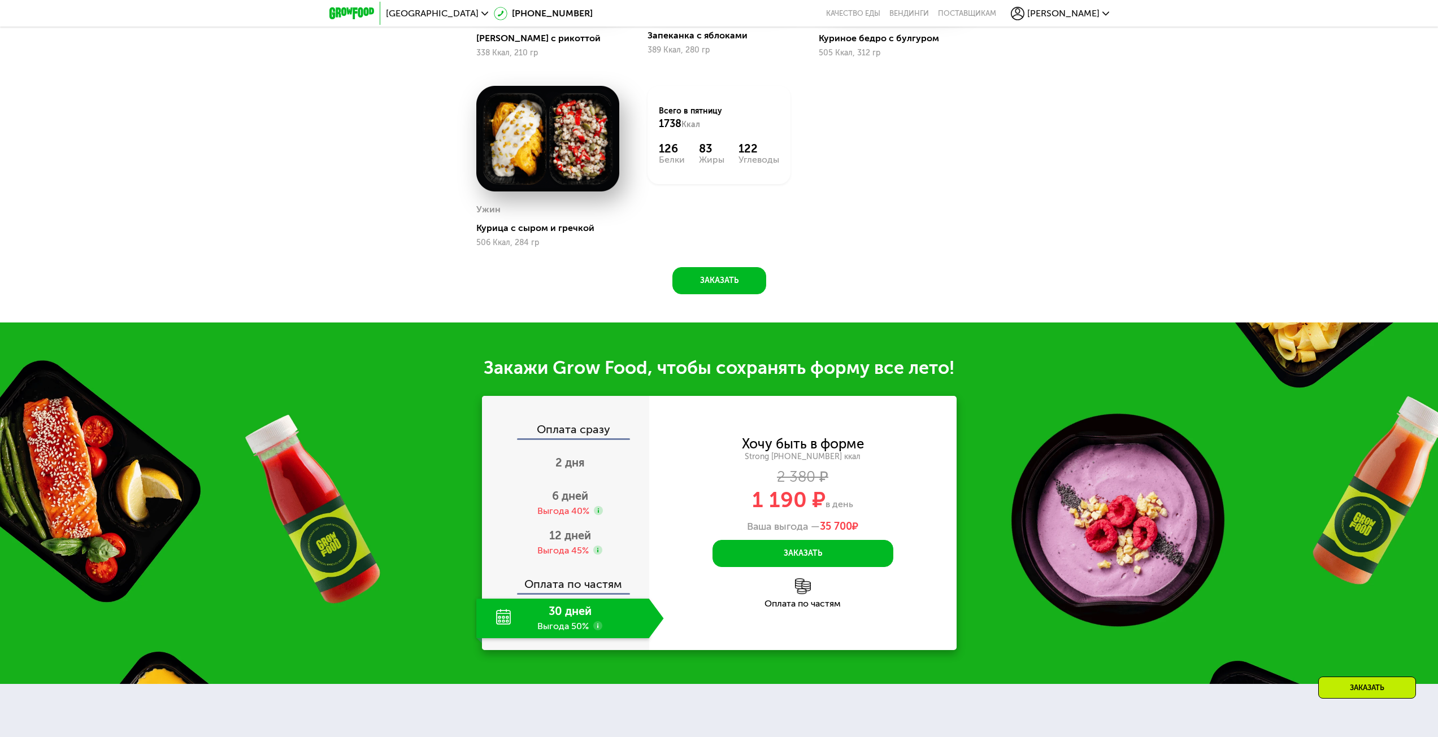
scroll to position [1243, 0]
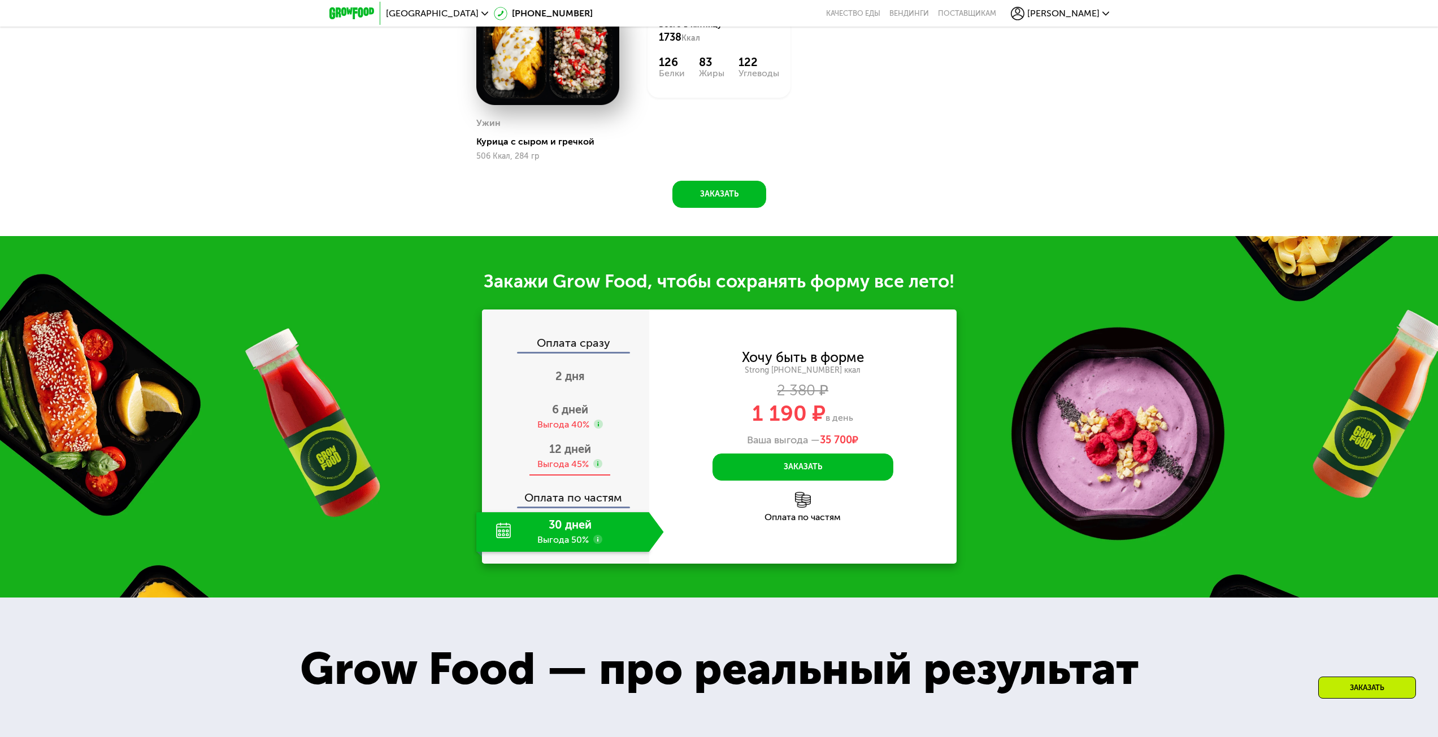
click at [577, 454] on span "12 дней" at bounding box center [570, 449] width 42 height 14
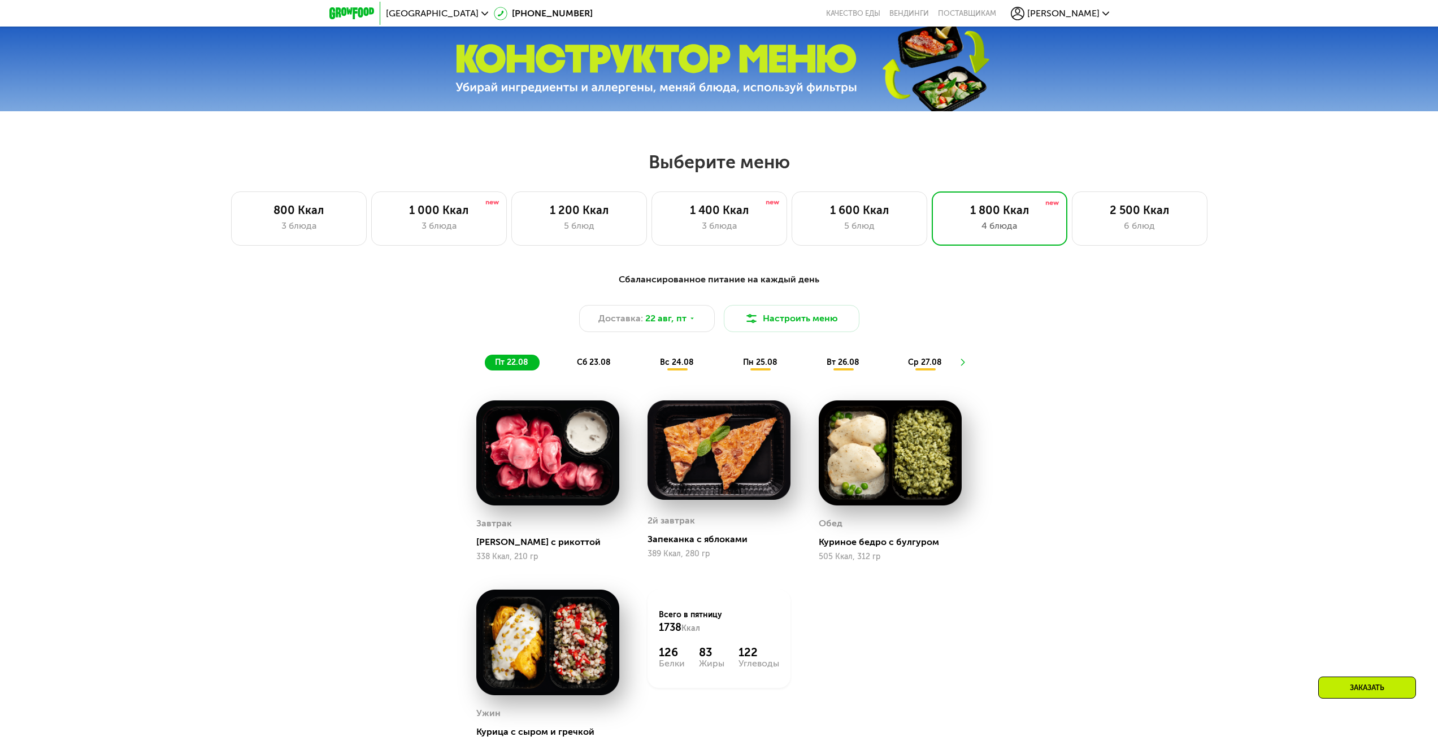
scroll to position [622, 0]
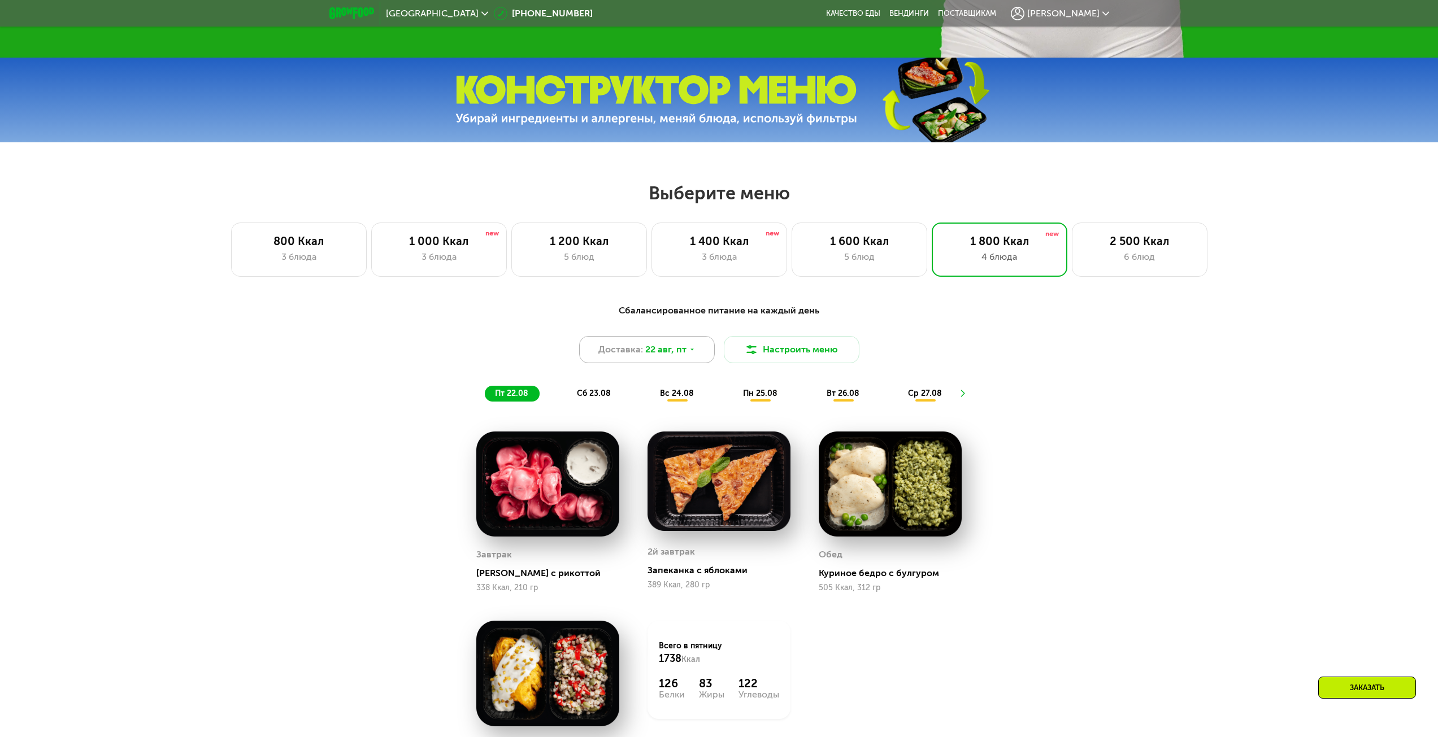
click at [682, 356] on span "22 авг, пт" at bounding box center [665, 350] width 41 height 14
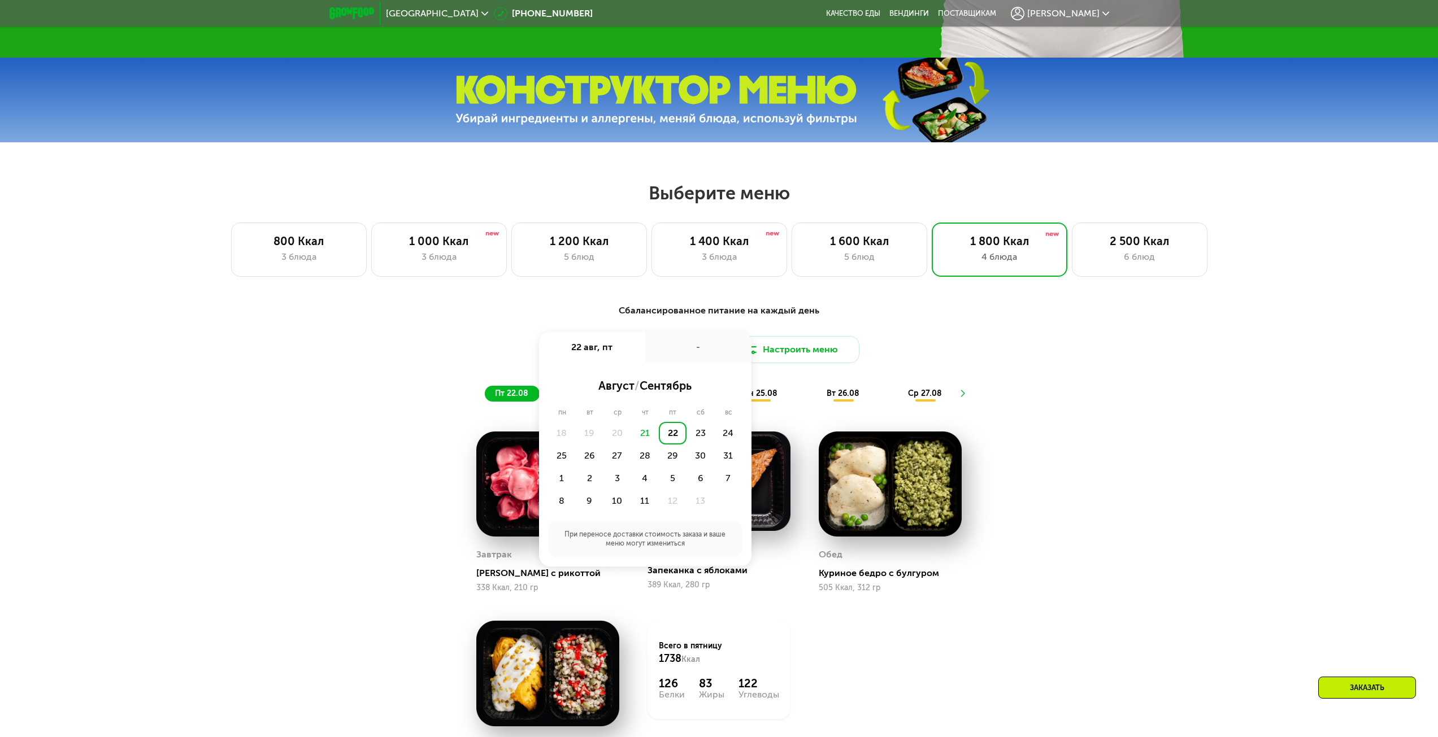
click at [650, 438] on div "21" at bounding box center [645, 433] width 28 height 23
click at [672, 436] on div "22" at bounding box center [673, 433] width 28 height 23
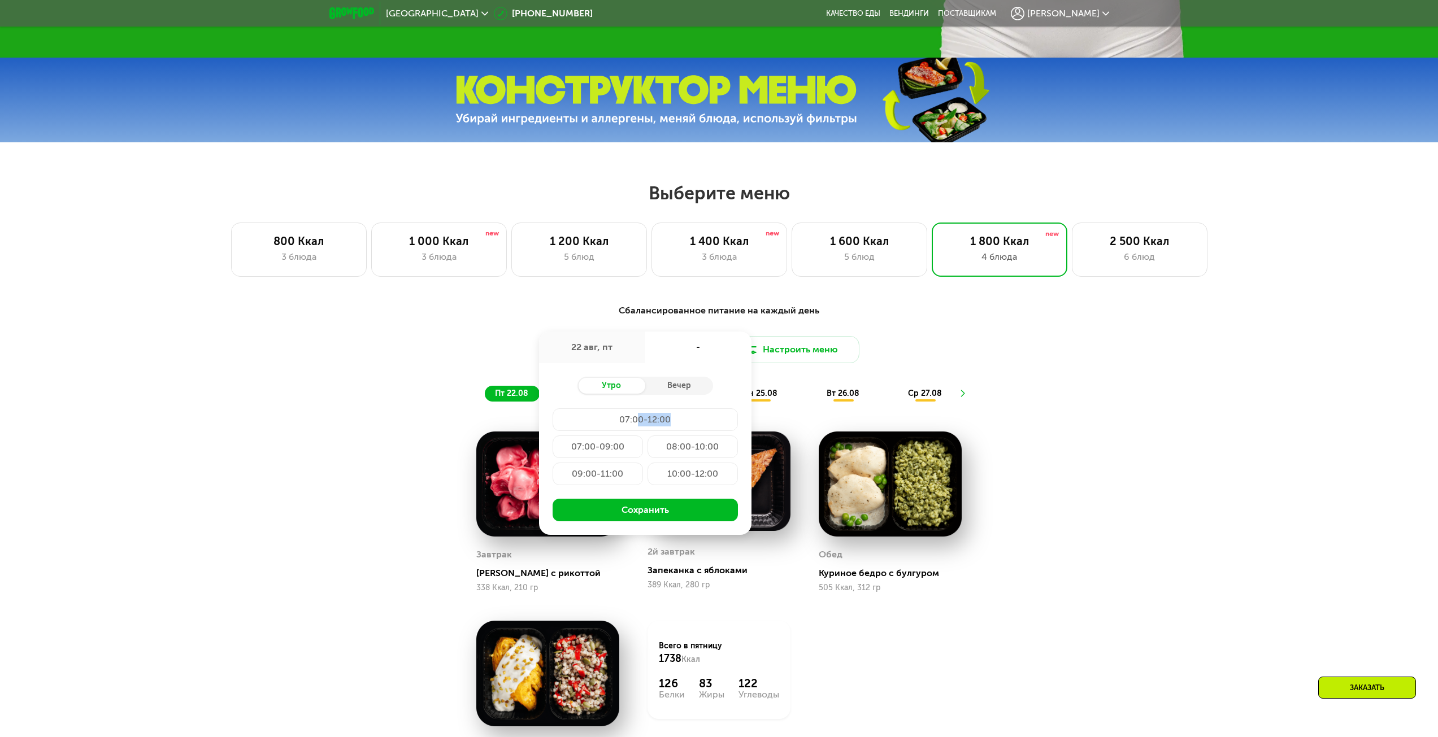
drag, startPoint x: 637, startPoint y: 425, endPoint x: 724, endPoint y: 419, distance: 86.7
click at [643, 436] on div "07:00-12:00" at bounding box center [598, 447] width 90 height 23
click at [648, 477] on div "09:00-11:00" at bounding box center [693, 474] width 90 height 23
click at [646, 512] on button "Сохранить" at bounding box center [645, 510] width 185 height 23
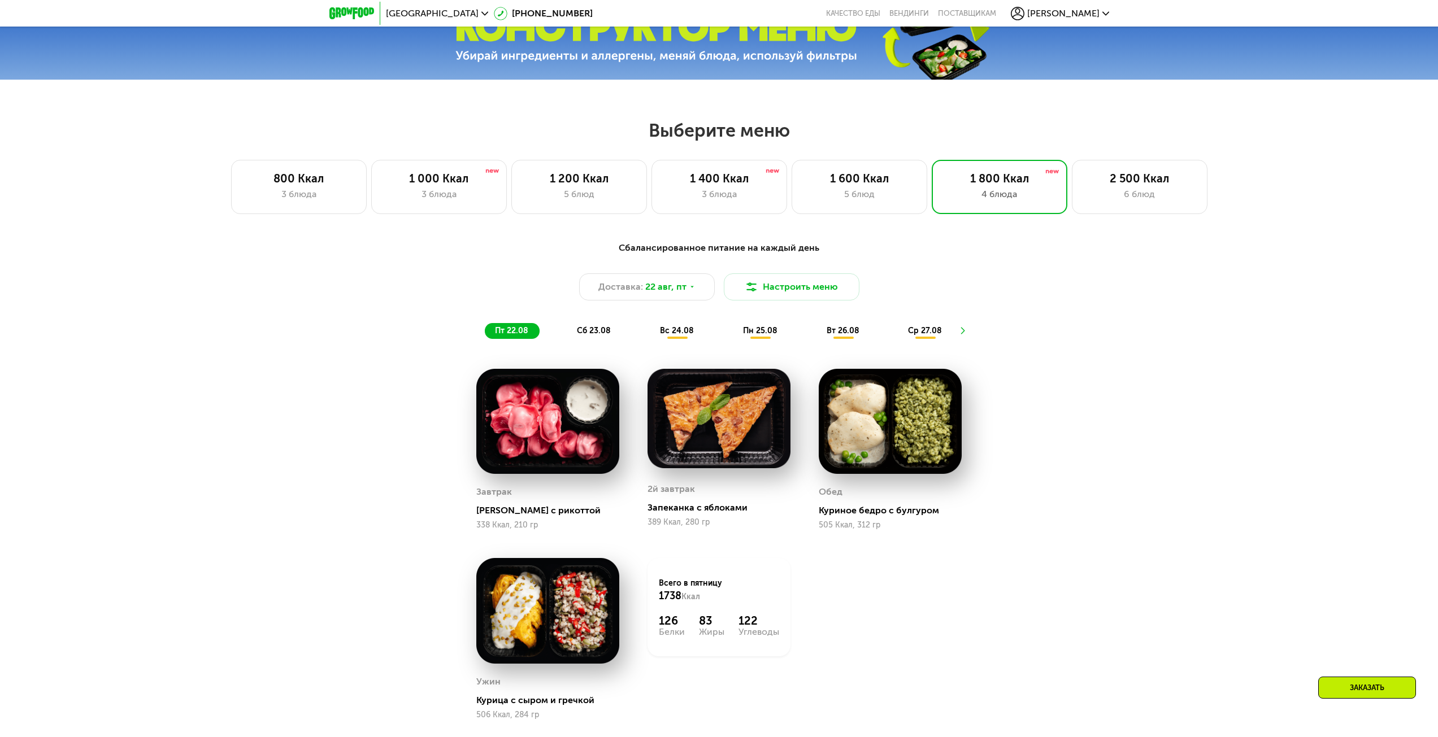
scroll to position [678, 0]
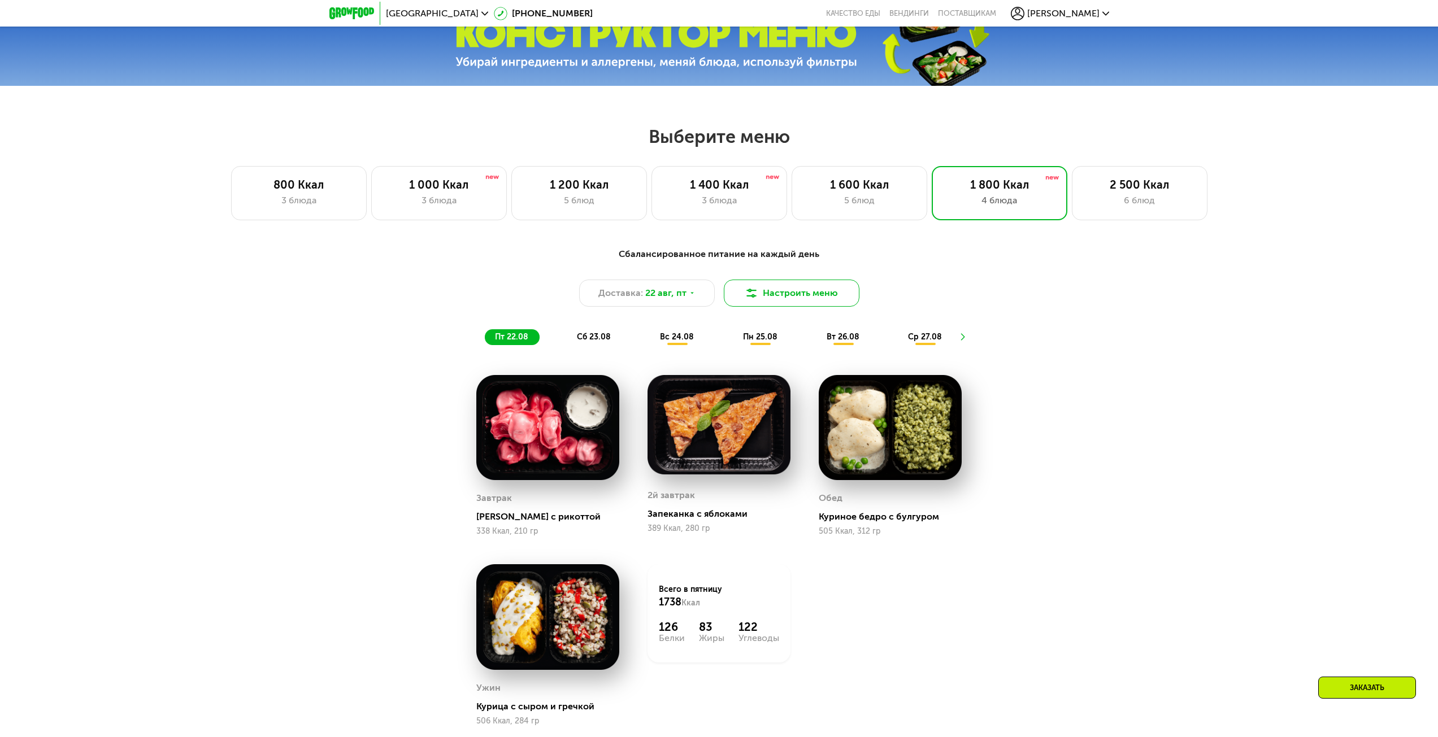
click at [742, 300] on button "Настроить меню" at bounding box center [792, 293] width 136 height 27
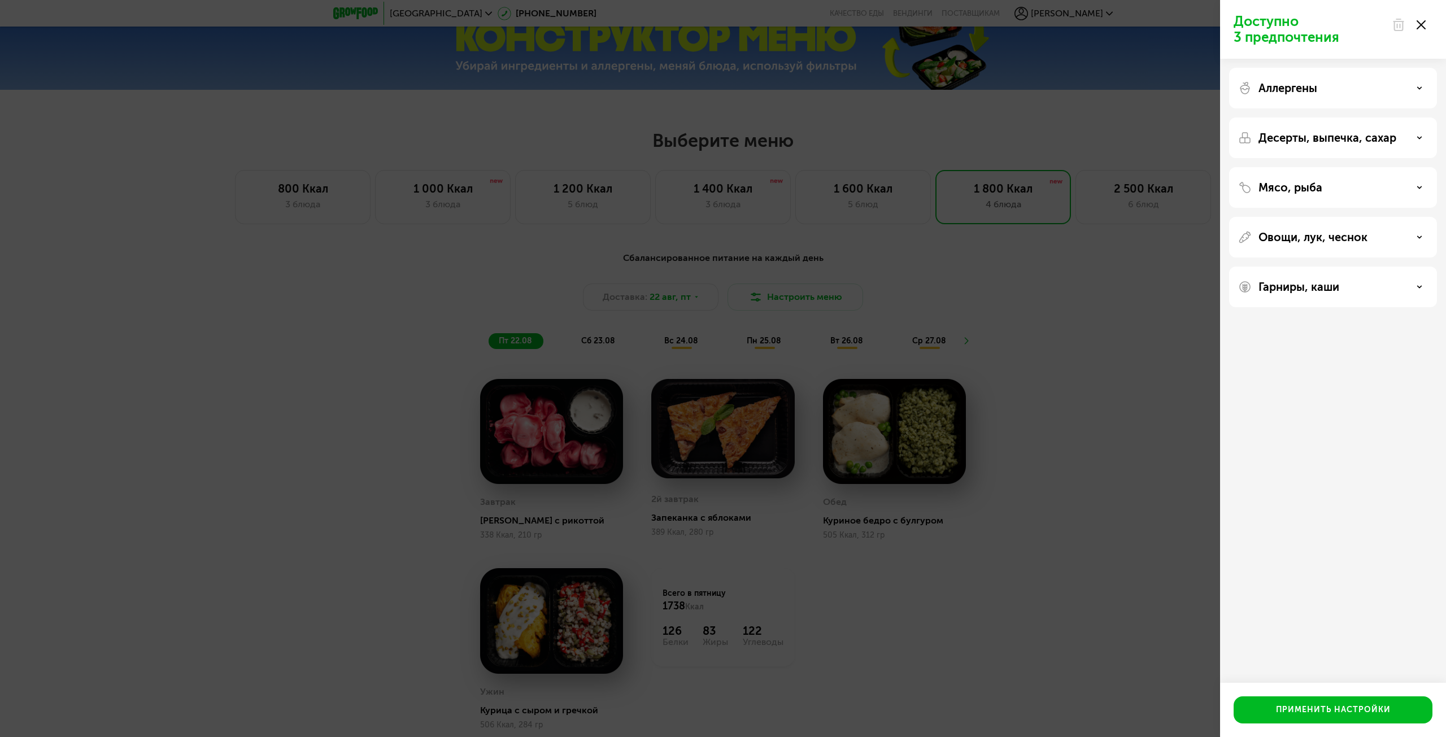
click at [920, 288] on div "Доступно 3 предпочтения Аллергены Десерты, выпечка, сахар Мясо, рыба Овощи, лук…" at bounding box center [723, 368] width 1446 height 737
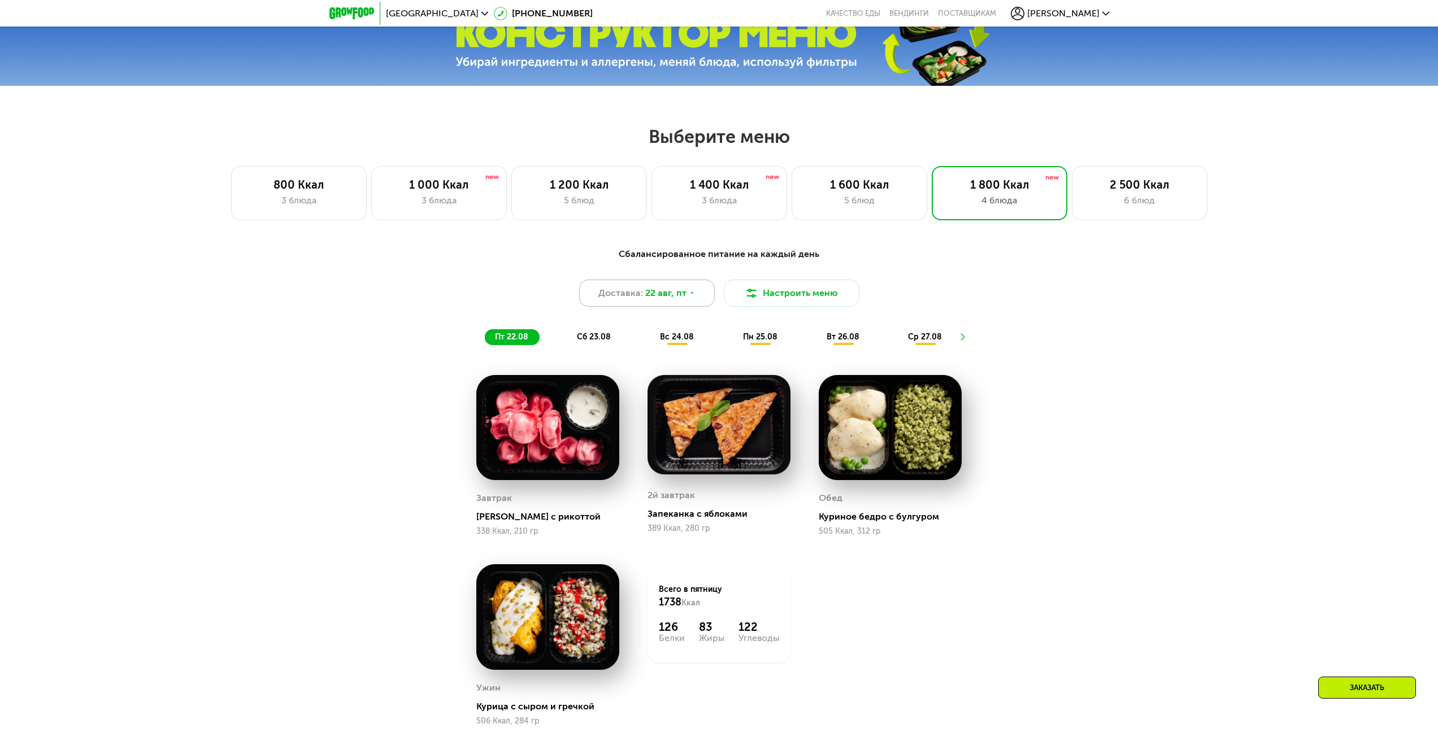
click at [682, 300] on span "22 авг, пт" at bounding box center [665, 293] width 41 height 14
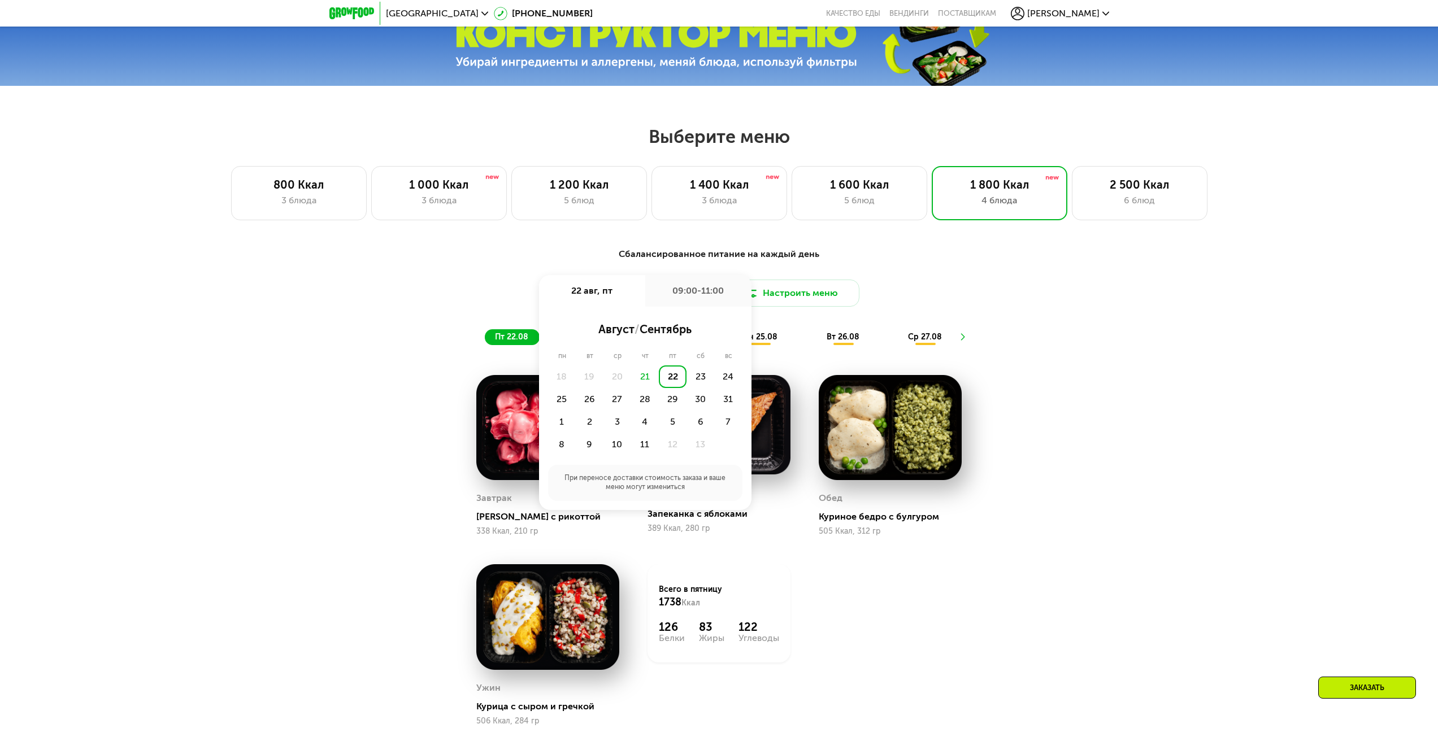
click at [809, 281] on div "Сбалансированное питание на каждый день Доставка: 22 авг, пт 22 авг, пт 09:00-1…" at bounding box center [719, 296] width 669 height 98
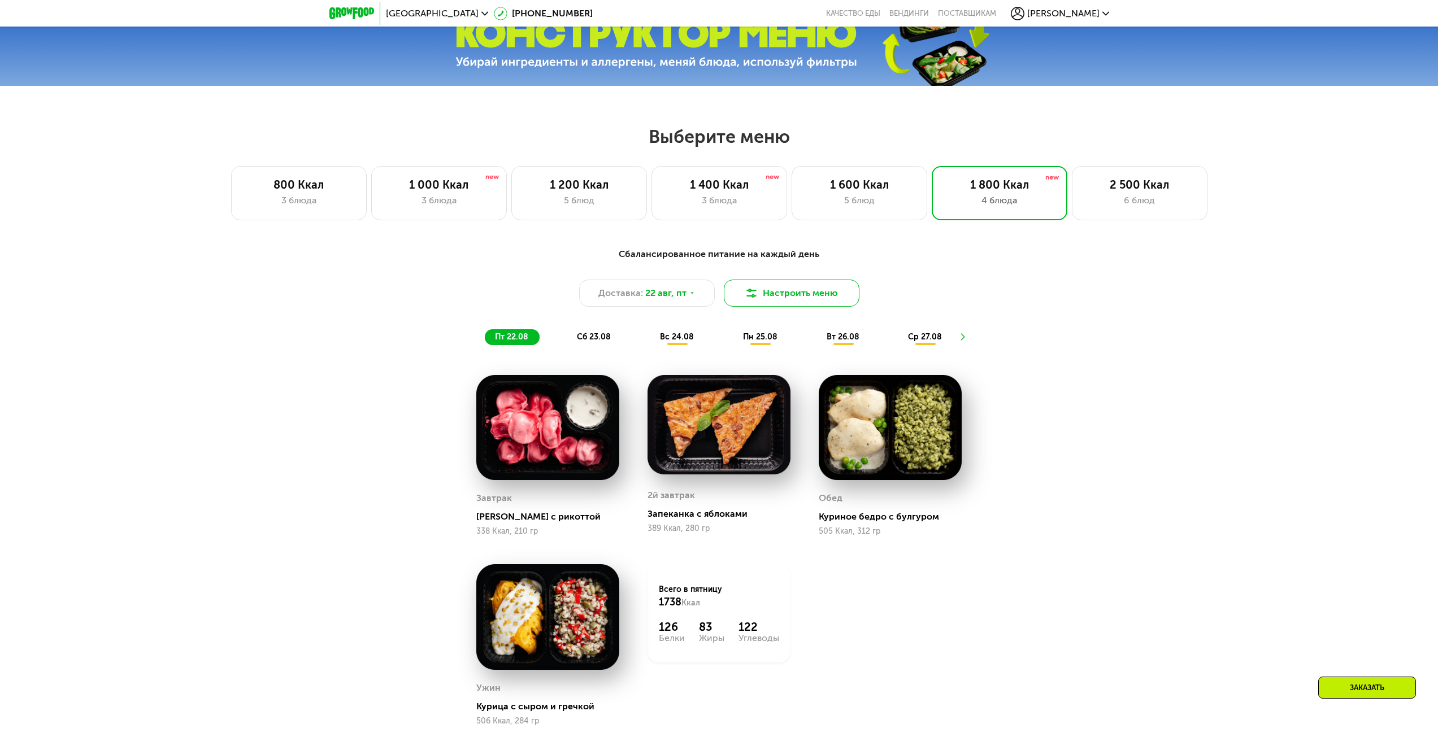
click at [791, 299] on button "Настроить меню" at bounding box center [792, 293] width 136 height 27
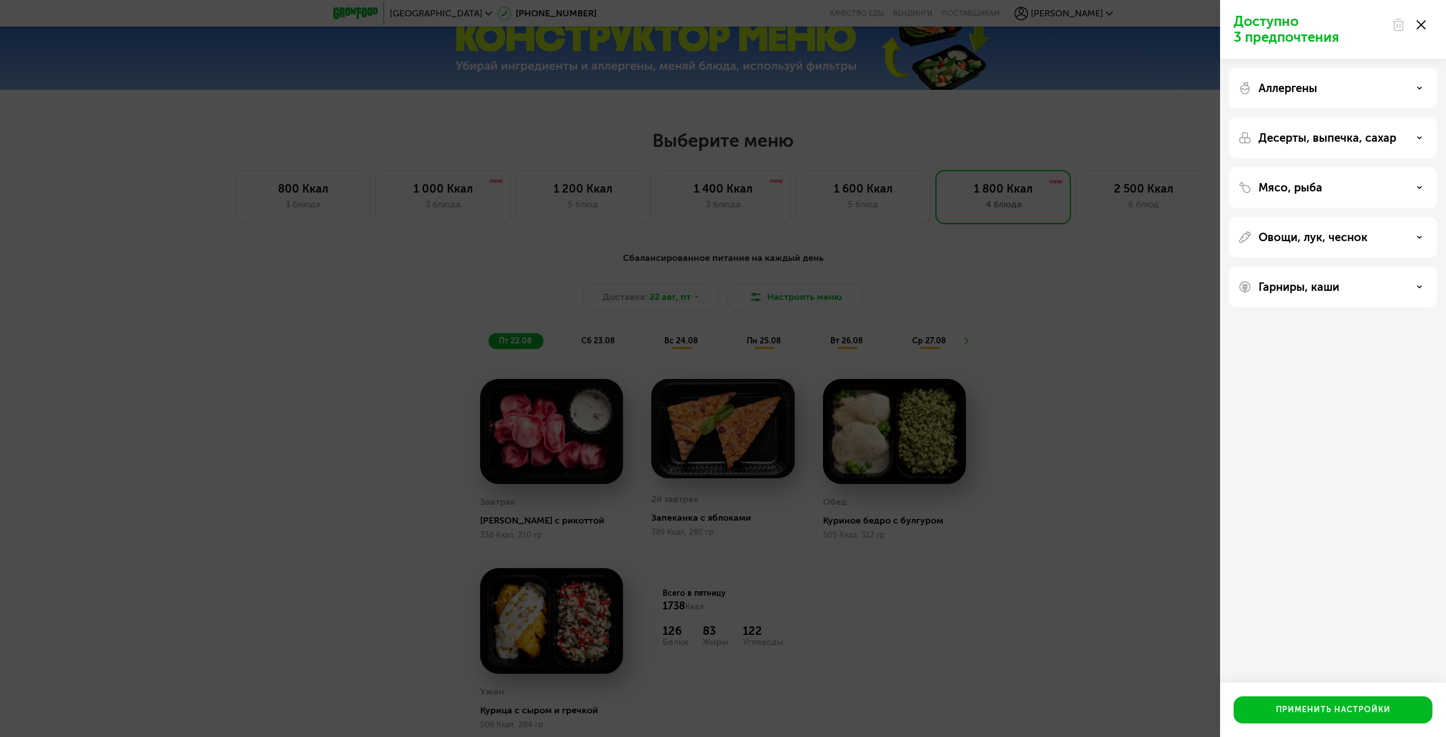
click at [784, 289] on div "Доступно 3 предпочтения Аллергены Десерты, выпечка, сахар Мясо, рыба Овощи, лук…" at bounding box center [723, 368] width 1446 height 737
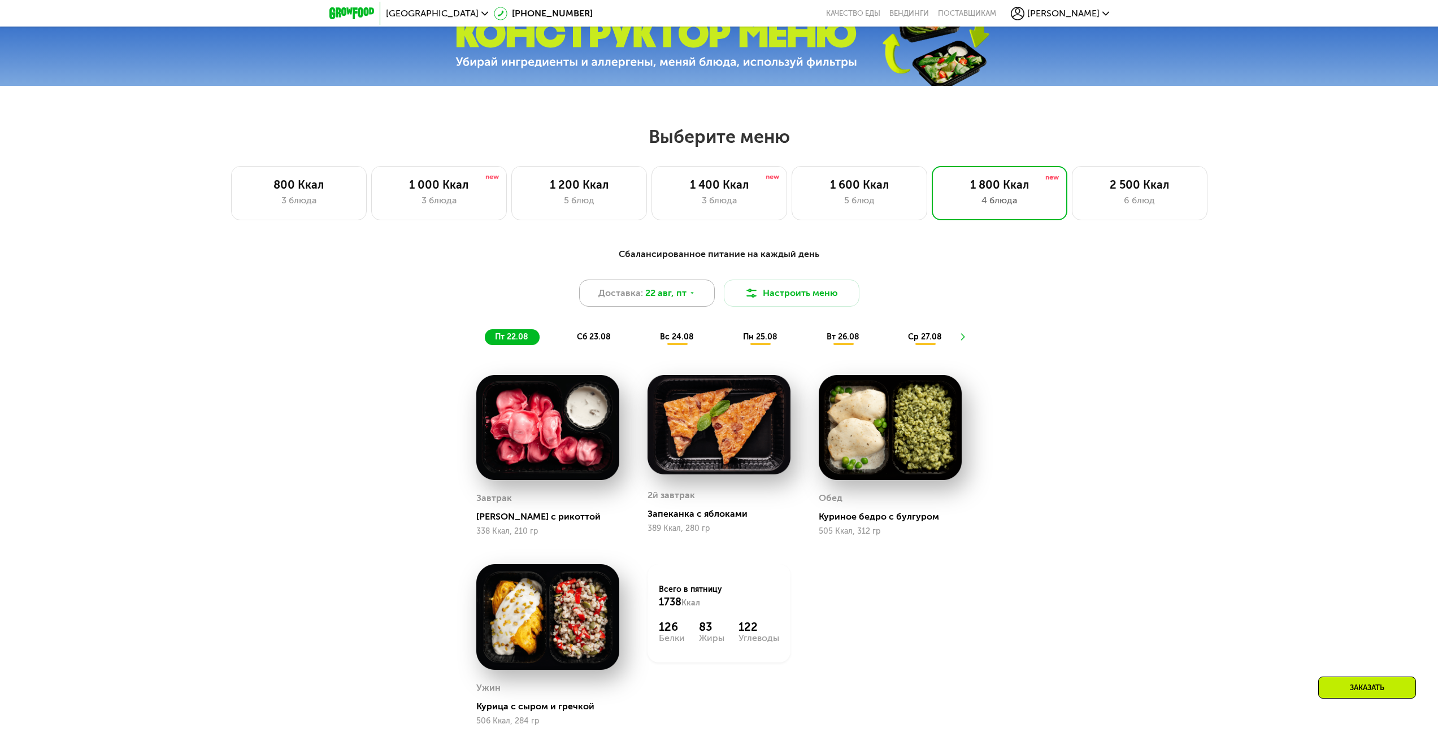
click at [676, 300] on span "22 авг, пт" at bounding box center [665, 293] width 41 height 14
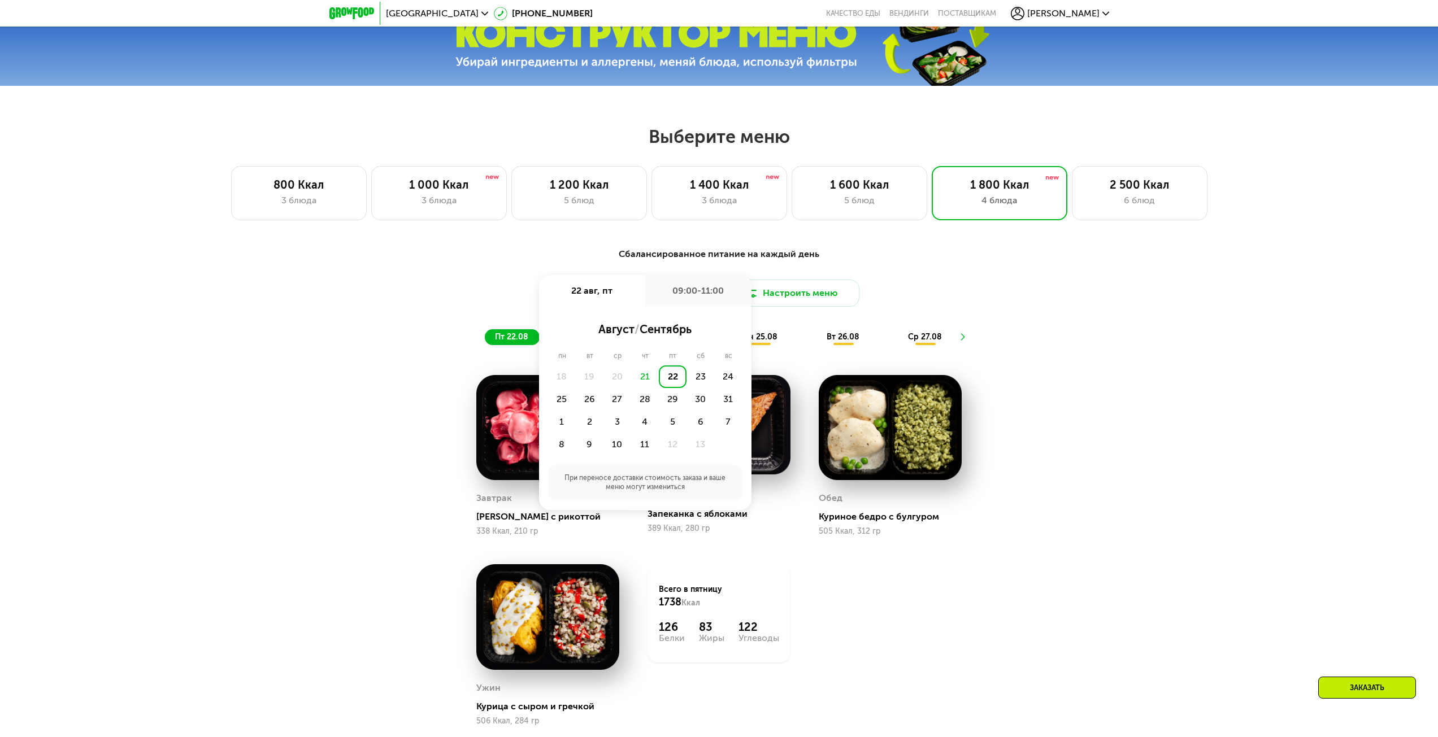
click at [679, 383] on div "22" at bounding box center [673, 377] width 28 height 23
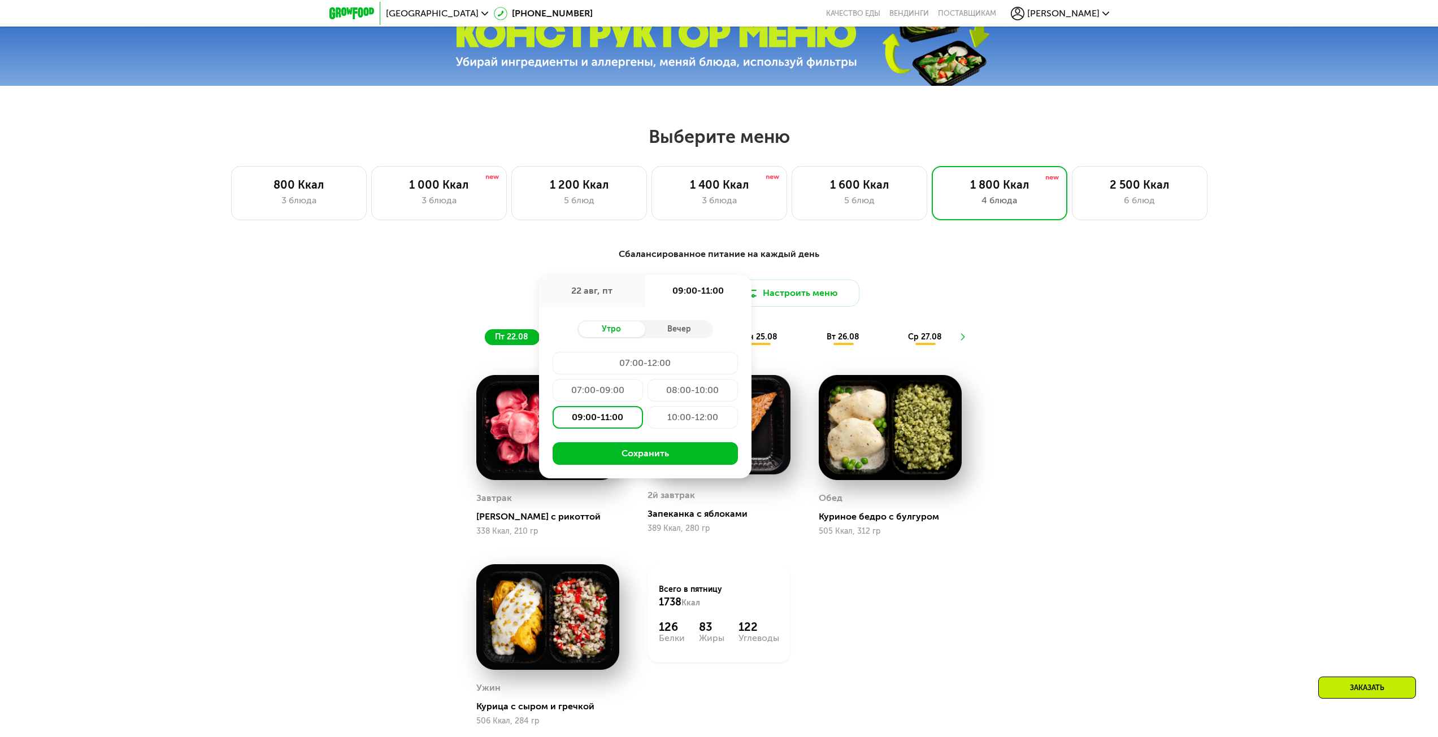
click at [673, 420] on div "10:00-12:00" at bounding box center [693, 417] width 90 height 23
click at [667, 460] on button "Сохранить" at bounding box center [645, 453] width 185 height 23
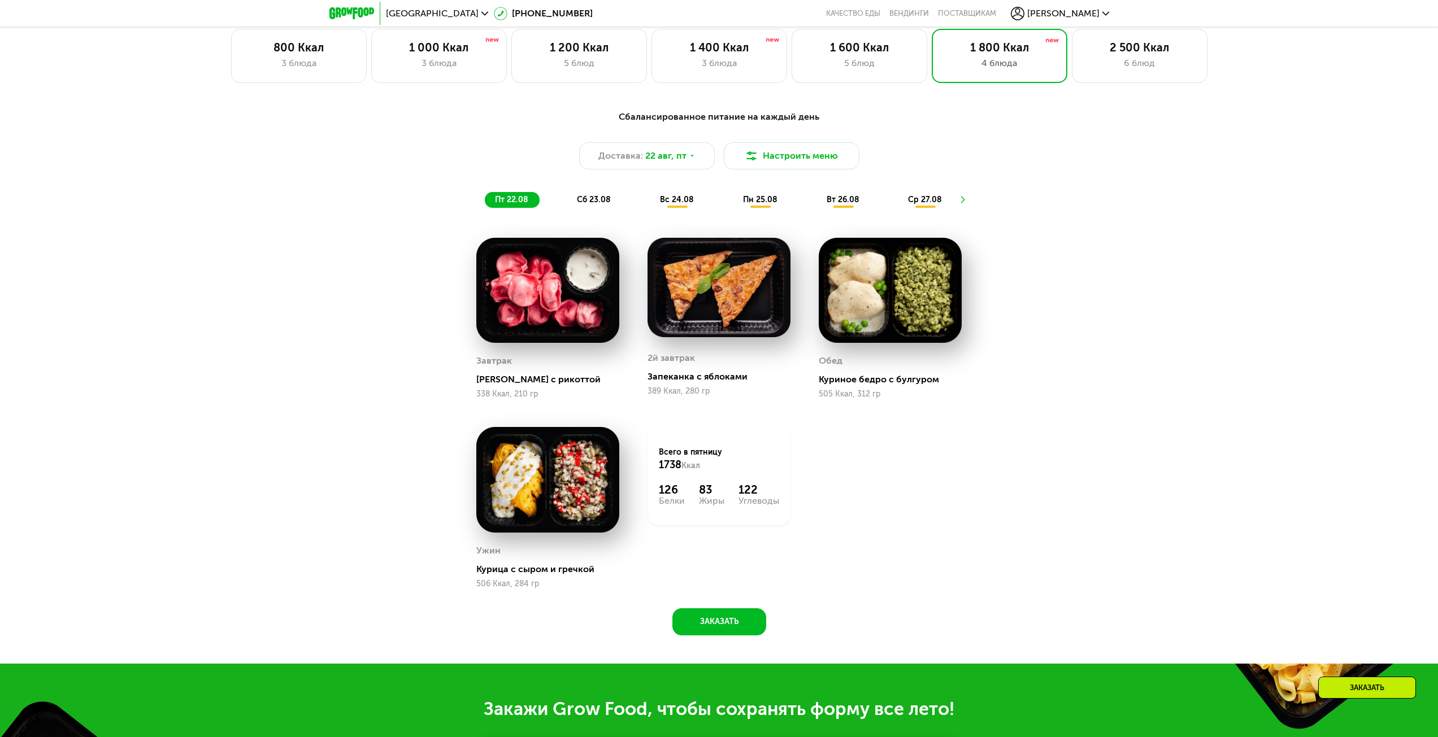
scroll to position [791, 0]
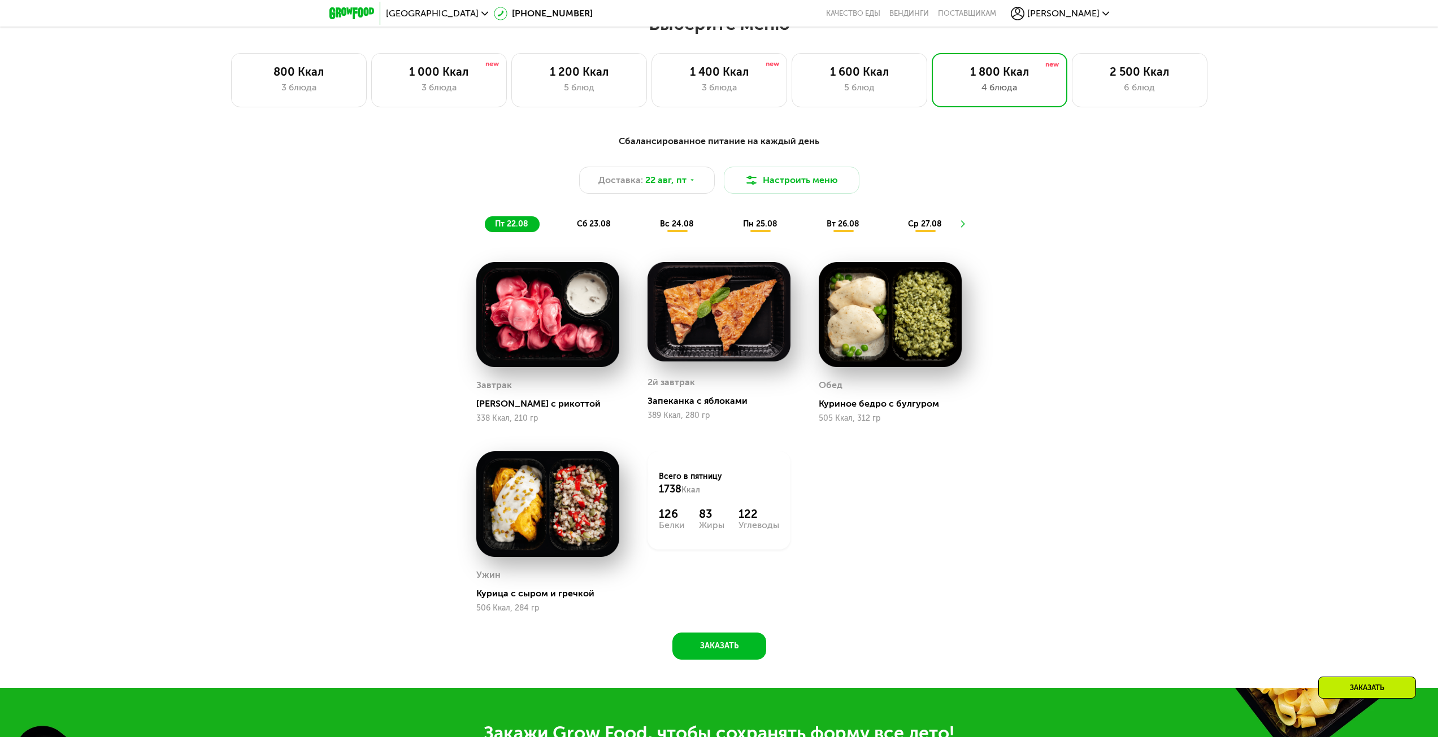
click at [685, 229] on span "вс 24.08" at bounding box center [677, 224] width 34 height 10
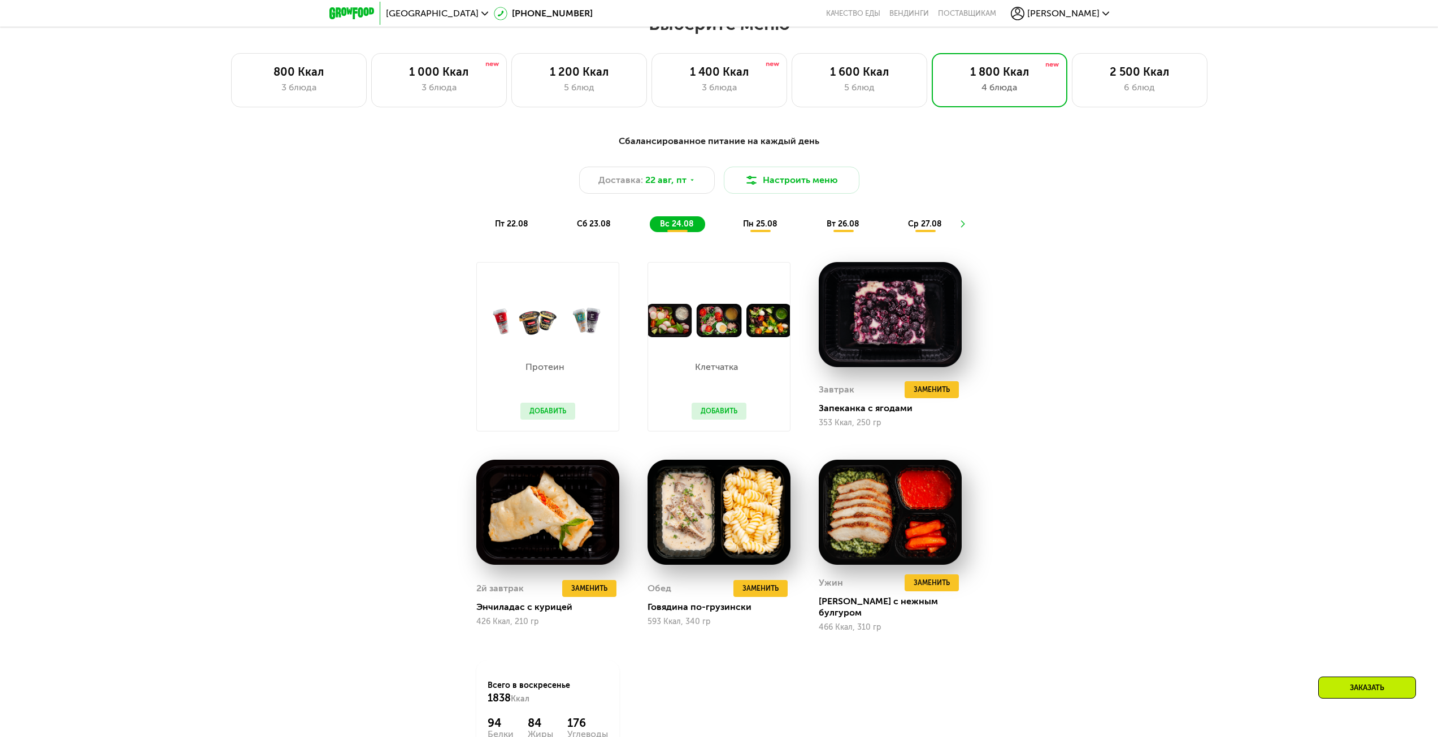
click at [750, 229] on span "пн 25.08" at bounding box center [760, 224] width 34 height 10
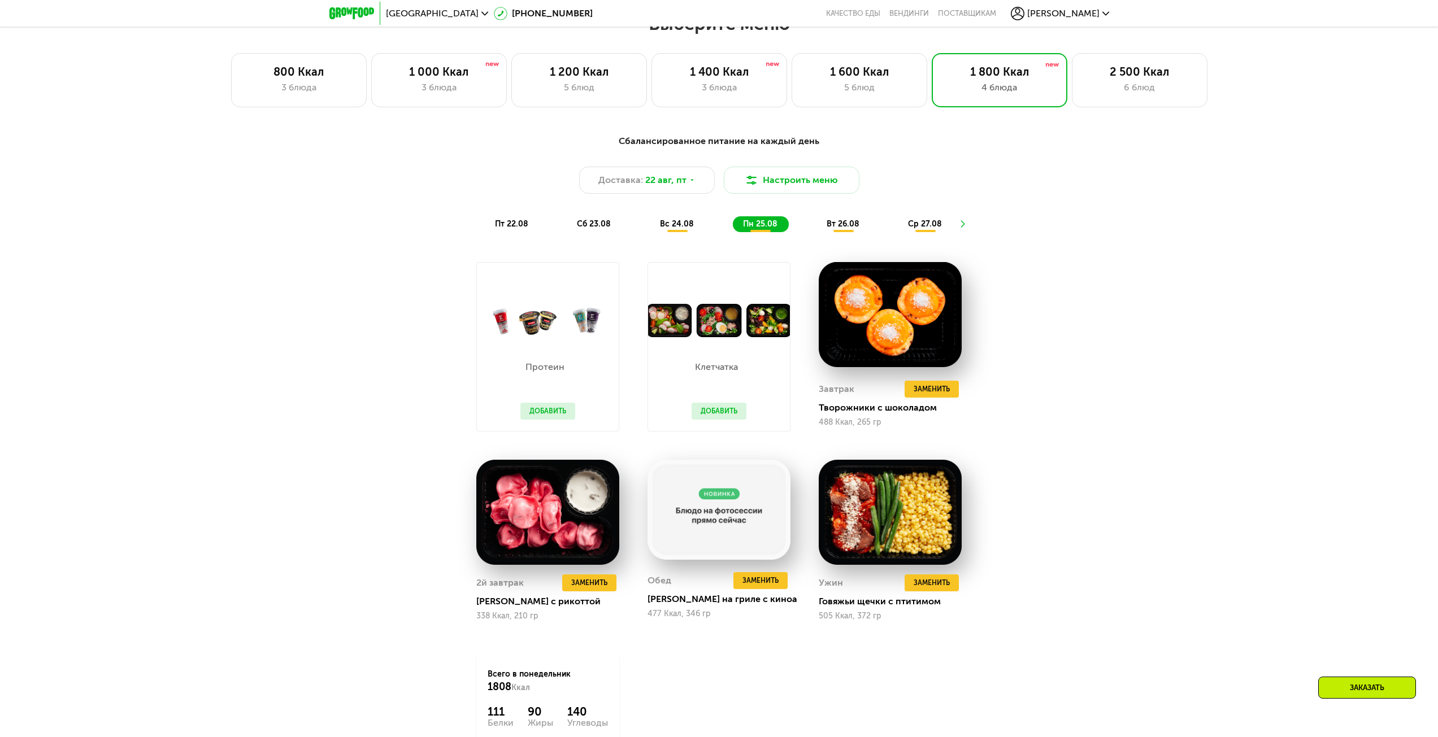
click at [685, 229] on span "вс 24.08" at bounding box center [677, 224] width 34 height 10
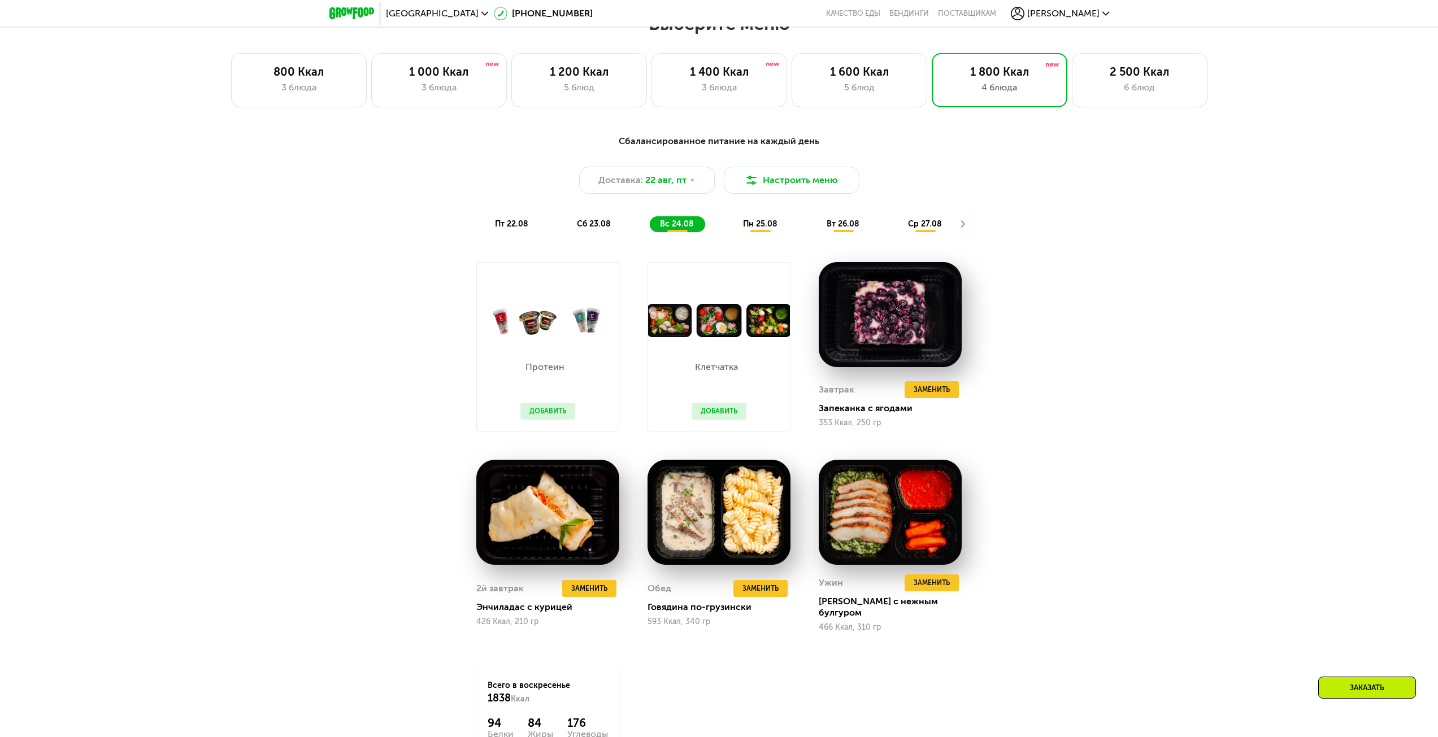
click at [606, 229] on span "сб 23.08" at bounding box center [594, 224] width 34 height 10
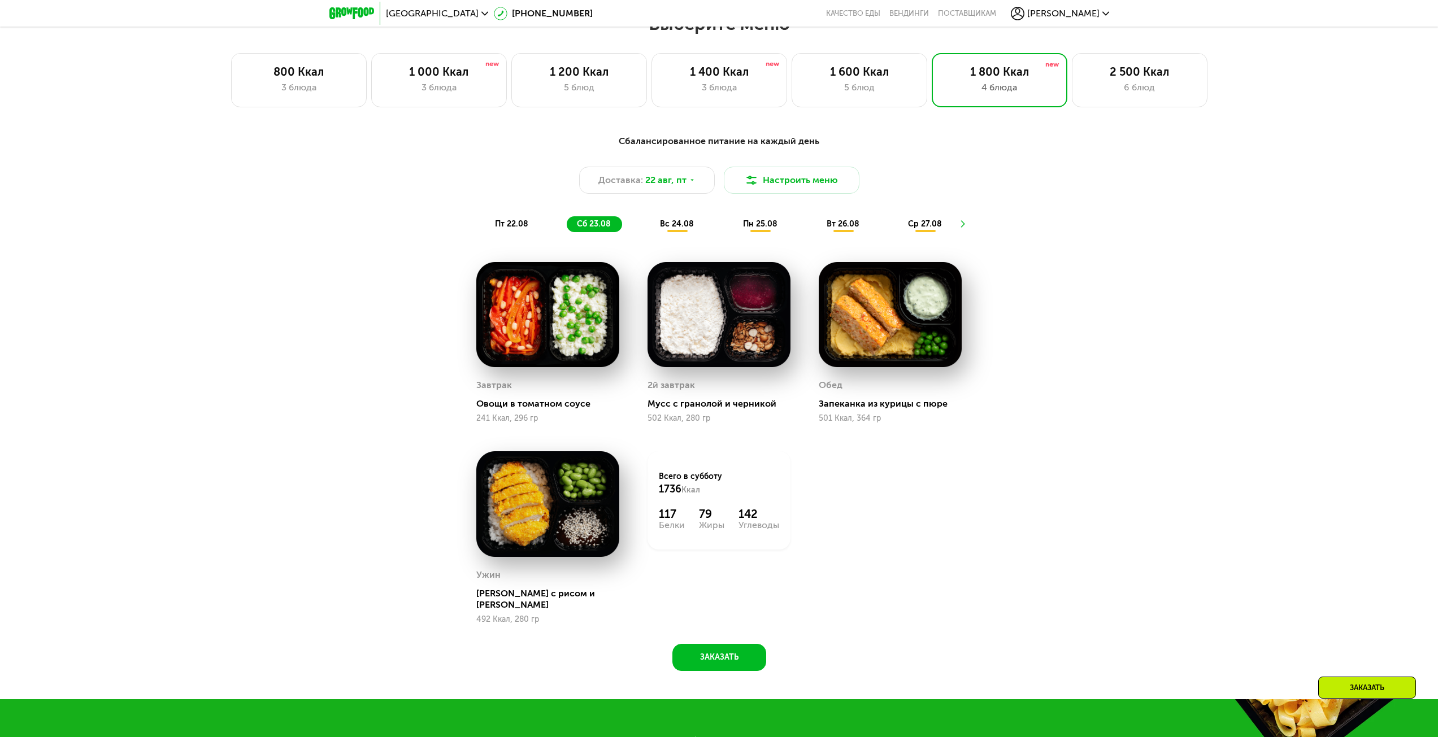
click at [692, 229] on span "вс 24.08" at bounding box center [677, 224] width 34 height 10
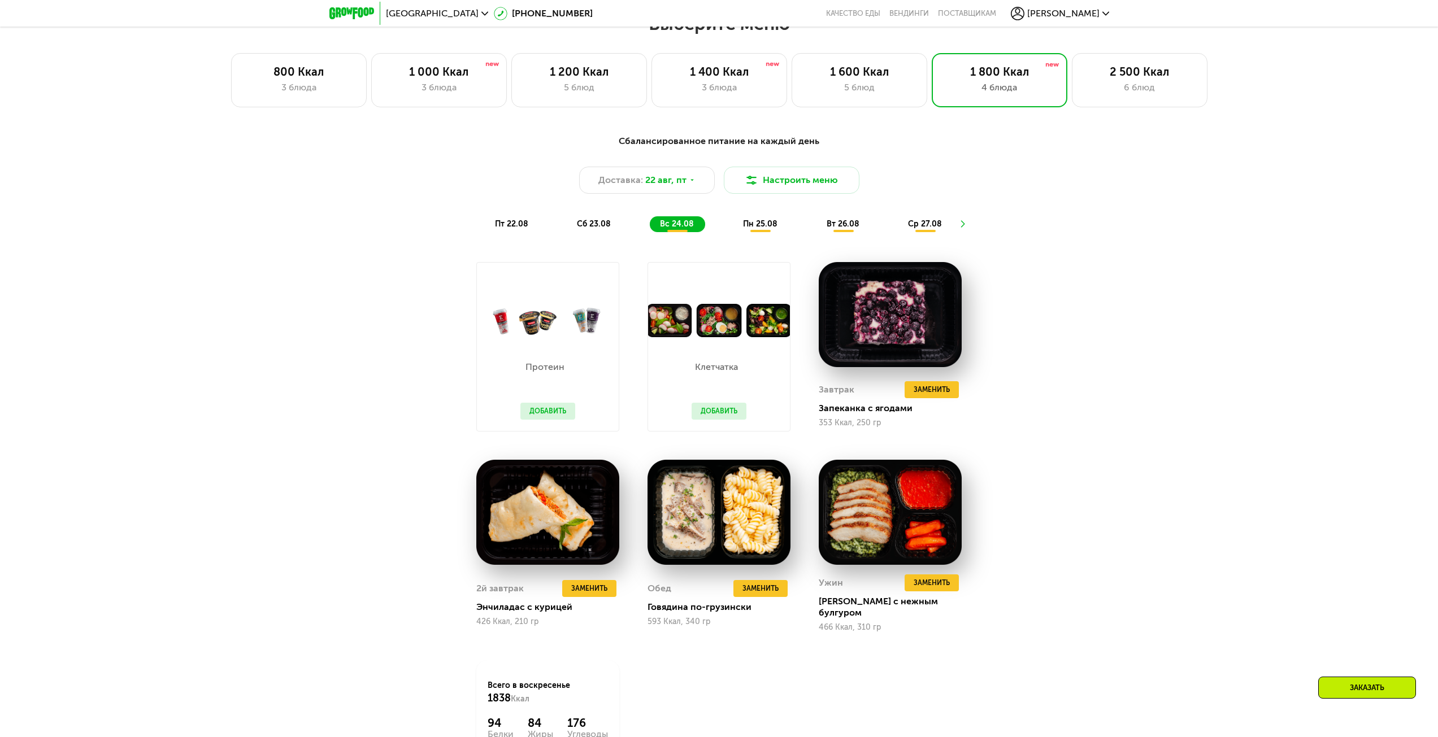
click at [650, 231] on div "сб 23.08" at bounding box center [677, 224] width 55 height 16
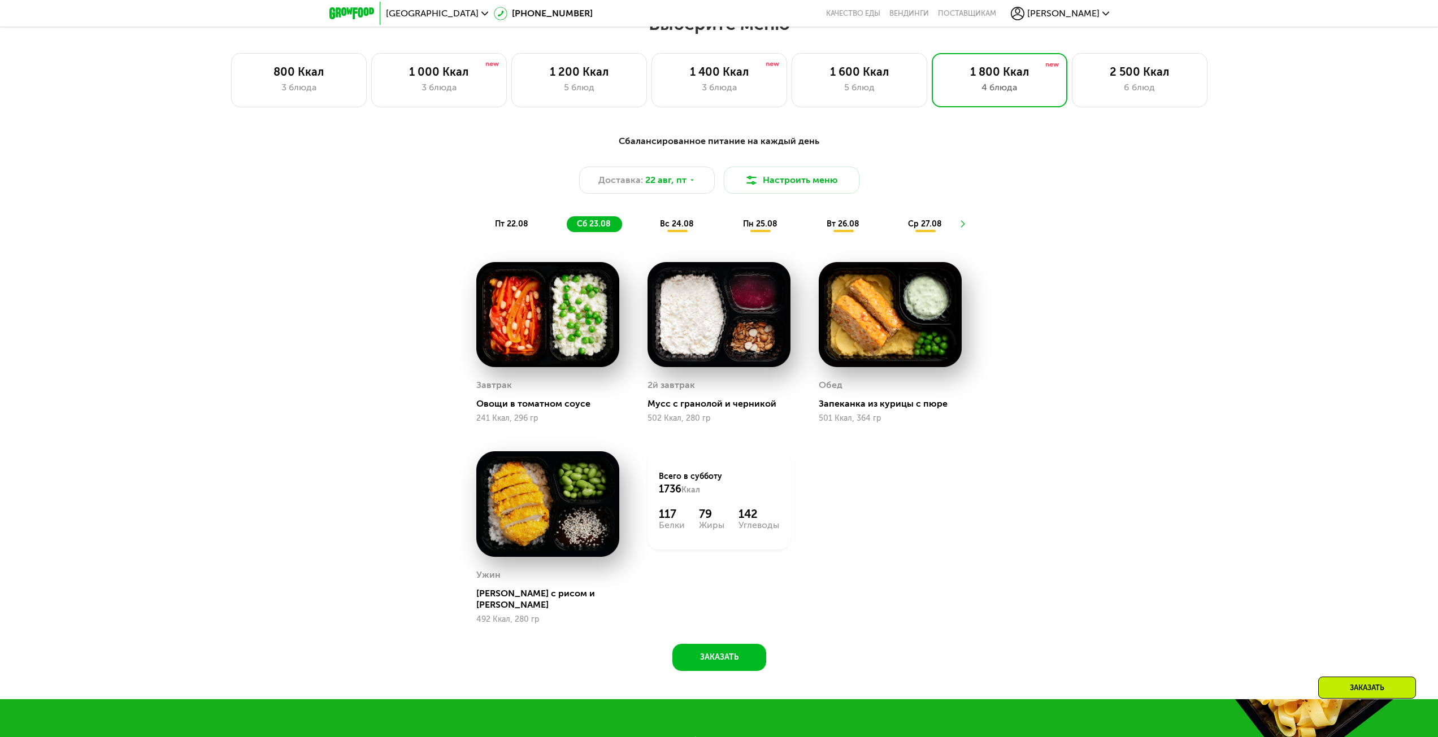
click at [662, 225] on span "вс 24.08" at bounding box center [677, 224] width 34 height 10
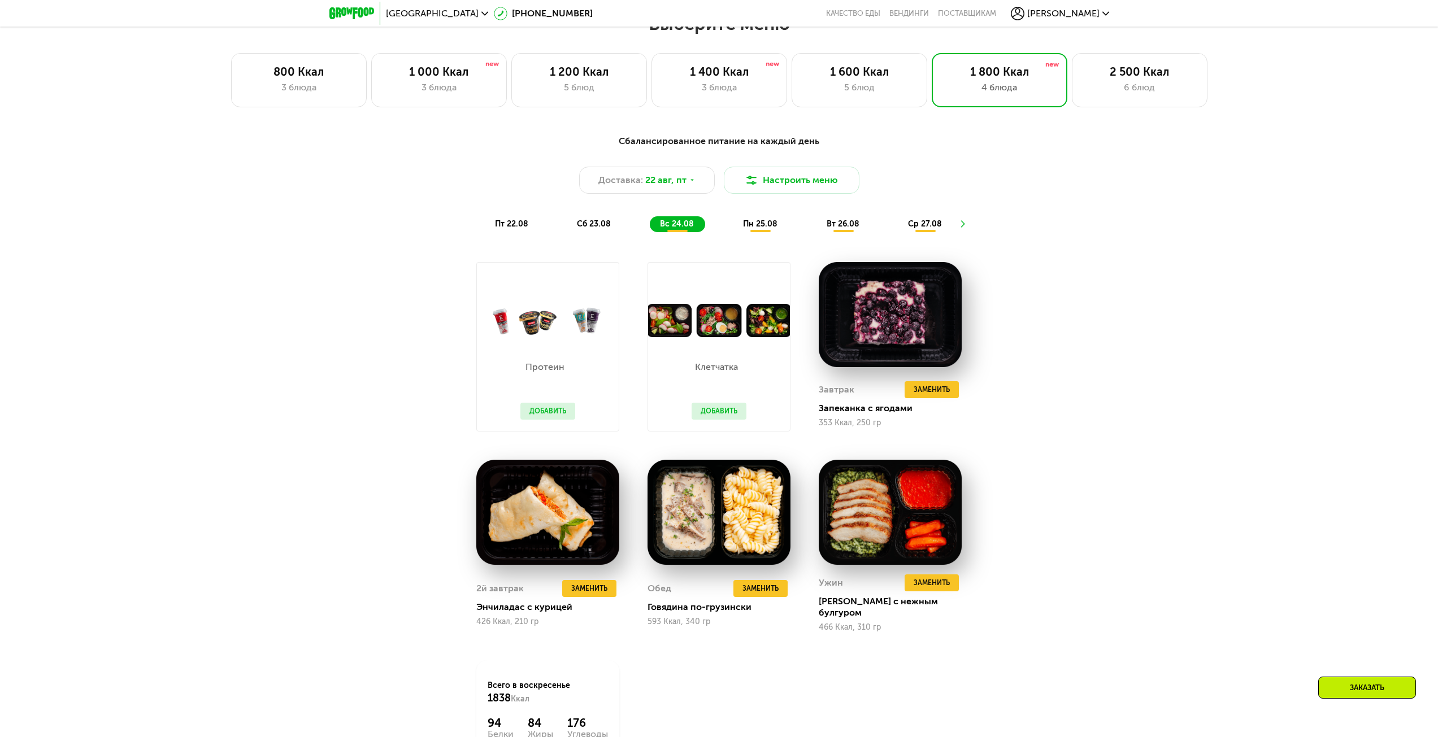
click at [525, 225] on span "пт 22.08" at bounding box center [511, 224] width 33 height 10
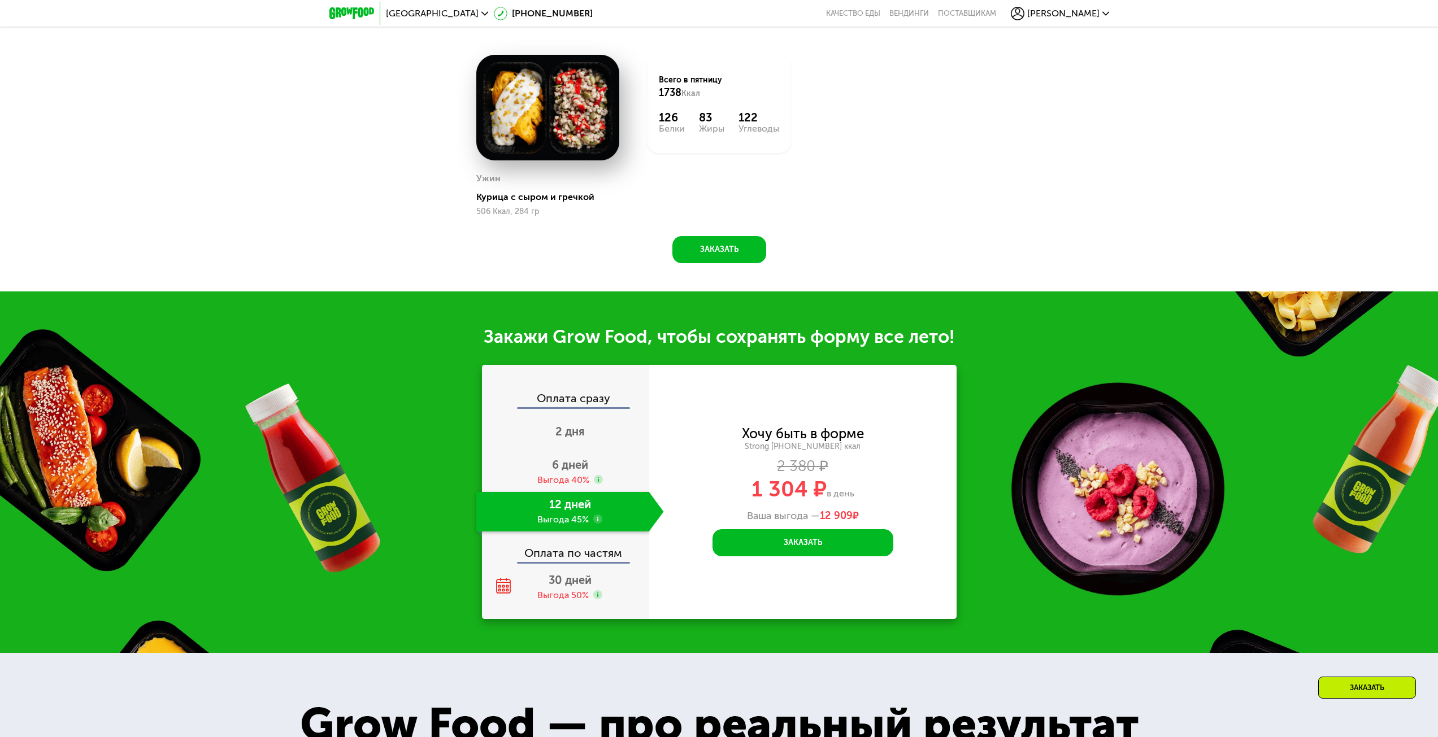
scroll to position [1243, 0]
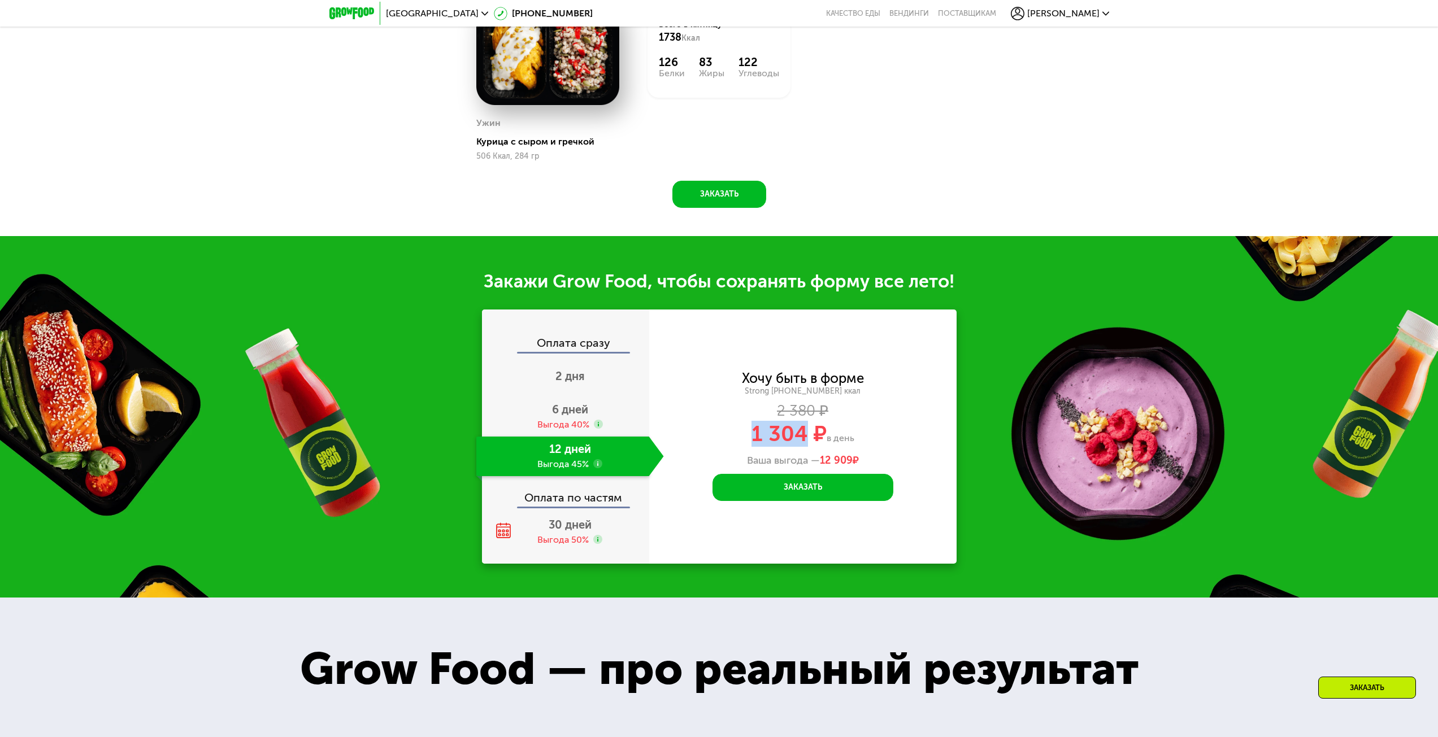
drag, startPoint x: 799, startPoint y: 438, endPoint x: 737, endPoint y: 438, distance: 62.2
click at [737, 438] on div "1 304 ₽ в день" at bounding box center [802, 433] width 307 height 21
copy span "1 304"
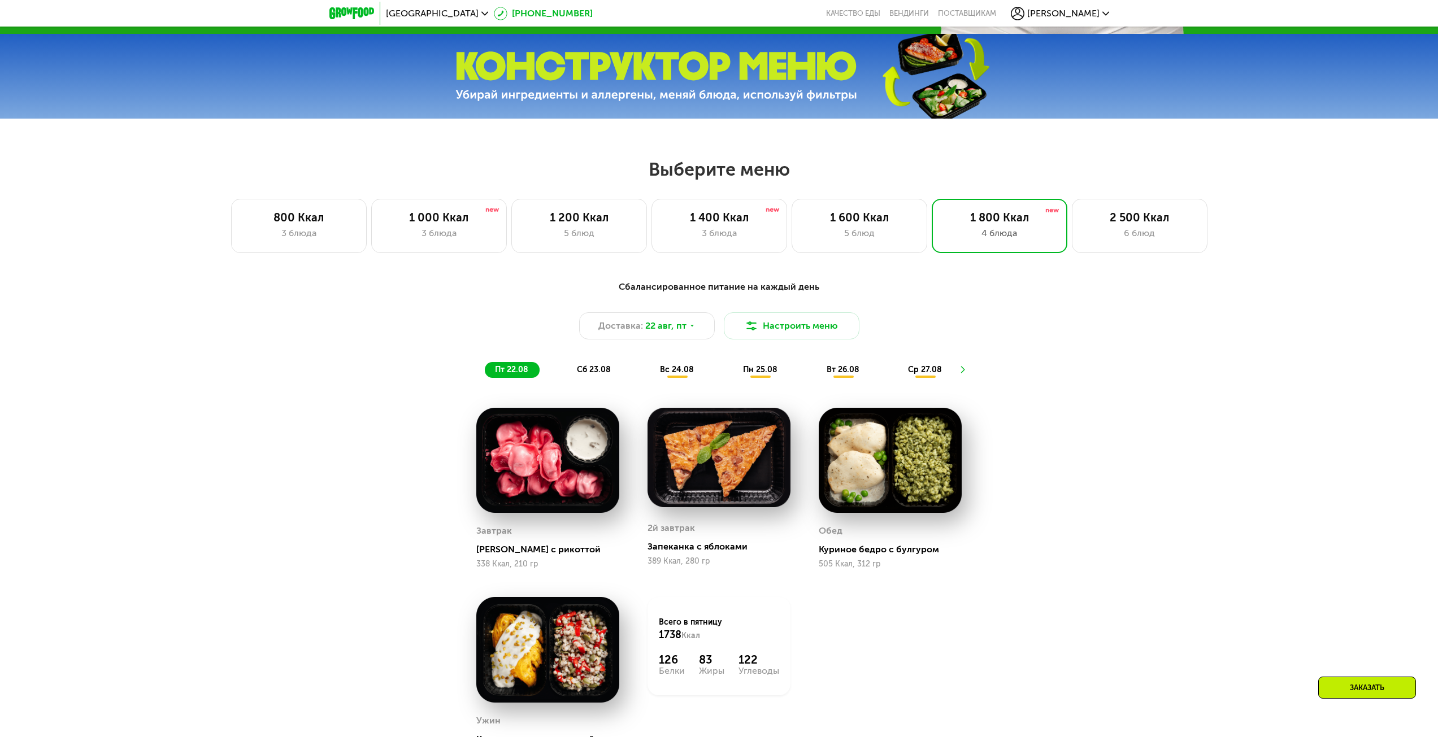
scroll to position [622, 0]
